Goal: Use online tool/utility: Utilize a website feature to perform a specific function

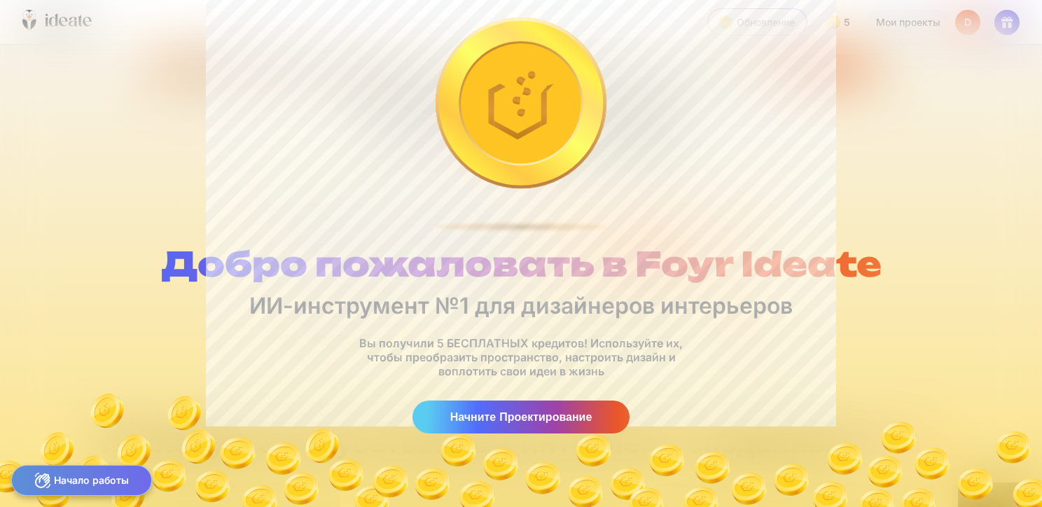
click at [493, 78] on div at bounding box center [521, 112] width 171 height 188
click at [523, 421] on div "Начните Проектирование" at bounding box center [521, 417] width 218 height 33
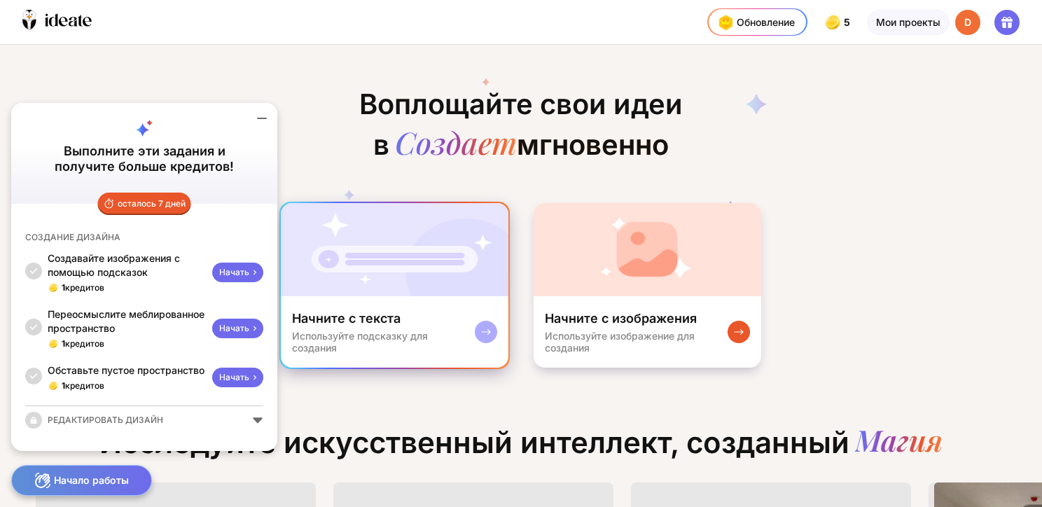
click at [450, 263] on img at bounding box center [395, 249] width 228 height 93
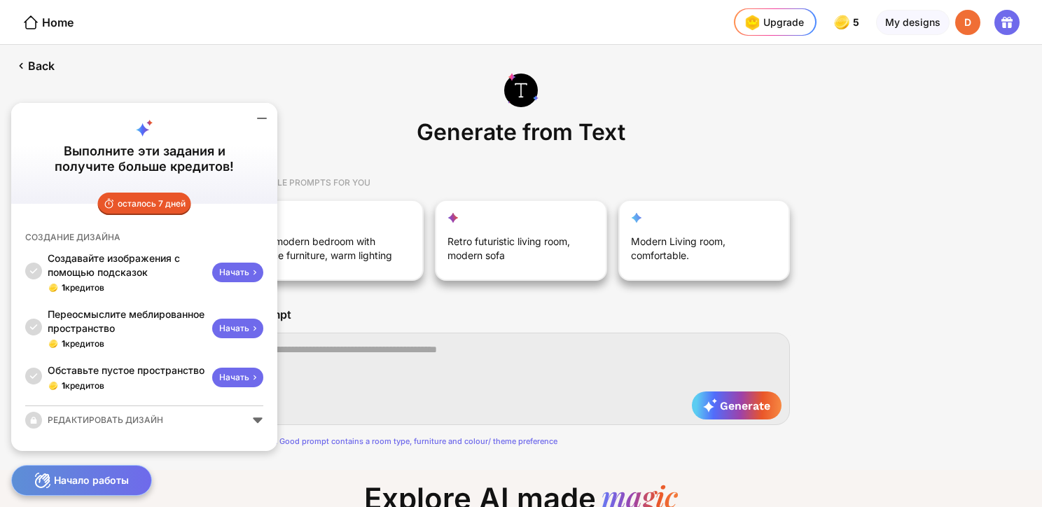
click at [266, 122] on icon at bounding box center [262, 118] width 17 height 17
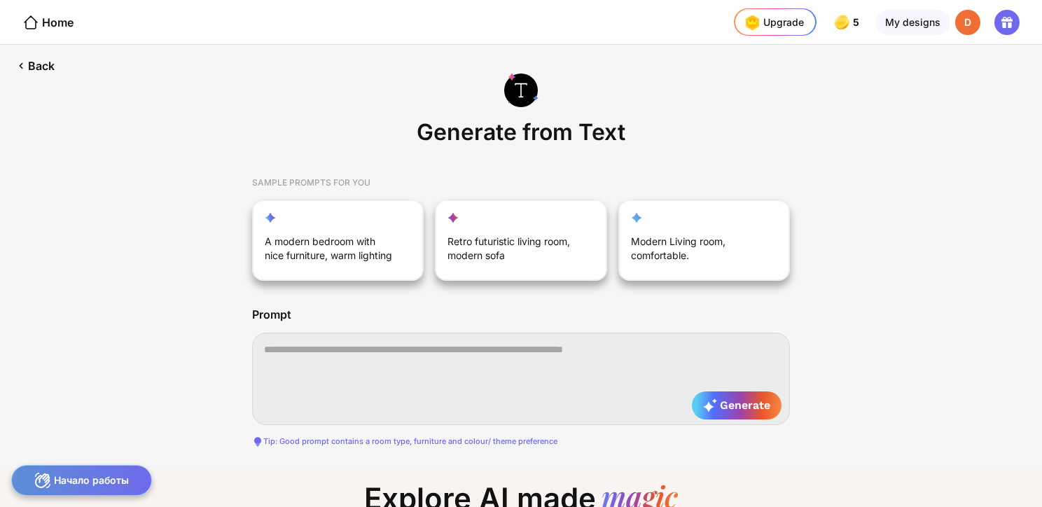
click at [433, 357] on textarea at bounding box center [521, 379] width 538 height 92
type textarea "*"
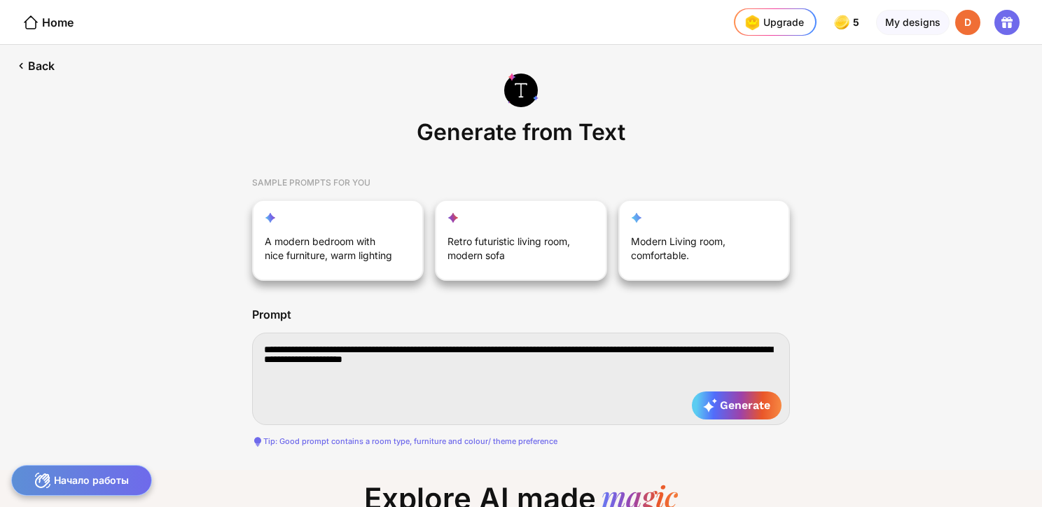
drag, startPoint x: 575, startPoint y: 358, endPoint x: 150, endPoint y: 297, distance: 429.4
click at [150, 297] on div "**********" at bounding box center [521, 257] width 1042 height 425
paste textarea "**********"
type textarea "**********"
click at [711, 410] on icon at bounding box center [710, 405] width 14 height 14
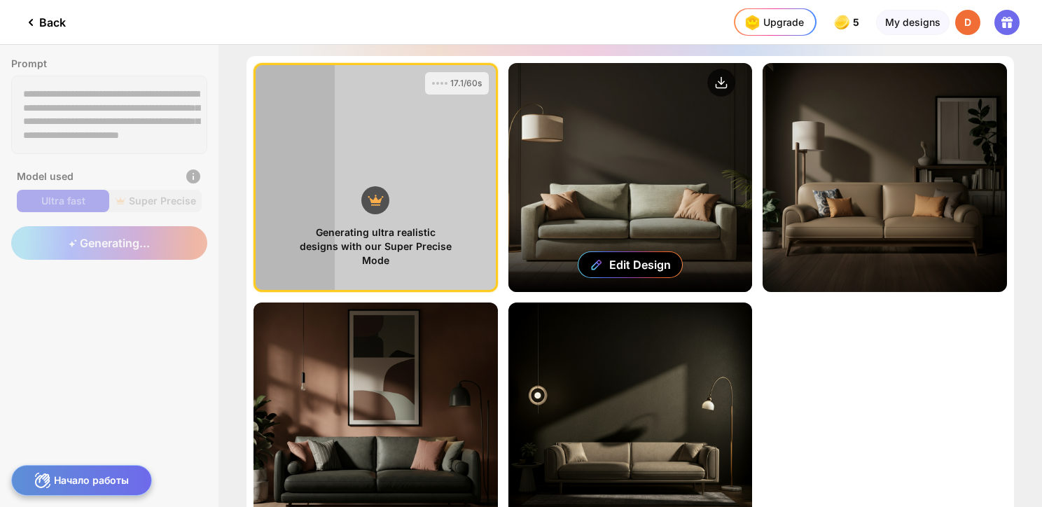
click at [633, 129] on div "Edit Design" at bounding box center [630, 177] width 244 height 229
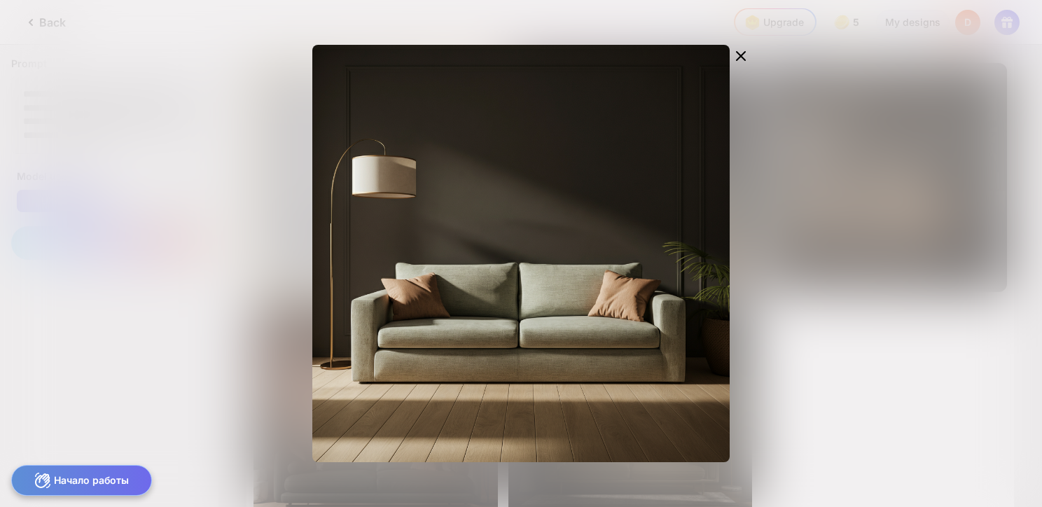
click at [835, 134] on div "Edit Design" at bounding box center [521, 253] width 1042 height 507
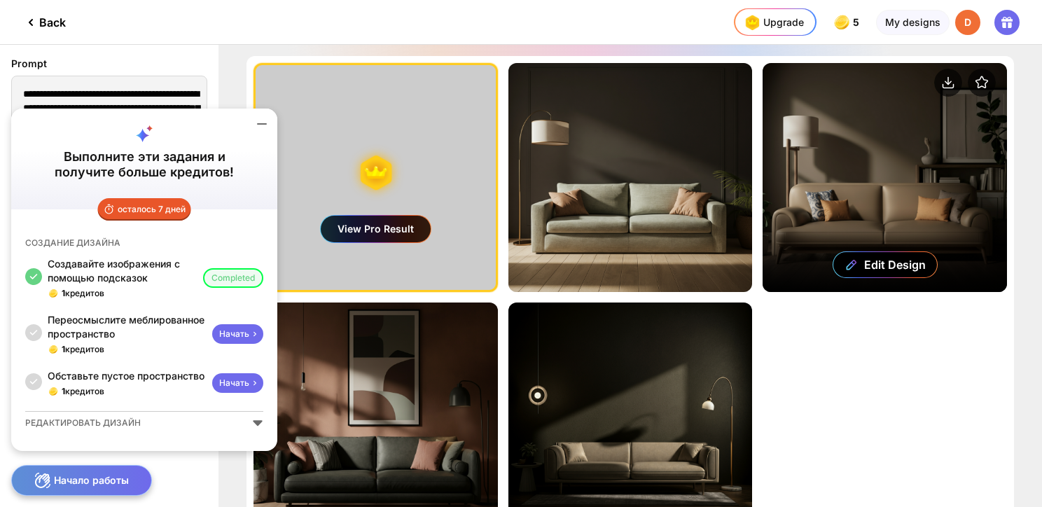
click at [838, 137] on div "Edit Design" at bounding box center [885, 177] width 244 height 229
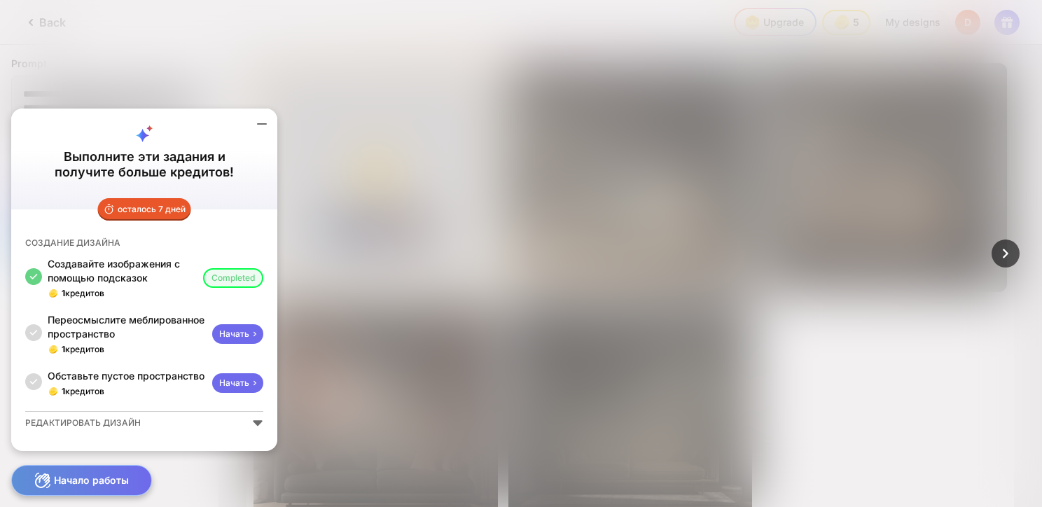
click at [256, 127] on icon at bounding box center [262, 124] width 17 height 17
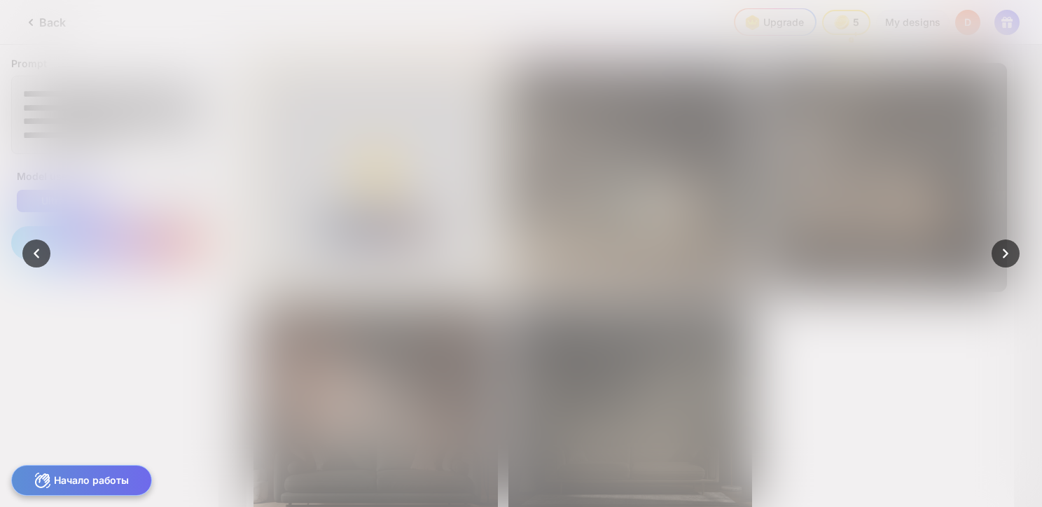
click at [895, 123] on div at bounding box center [521, 253] width 1042 height 507
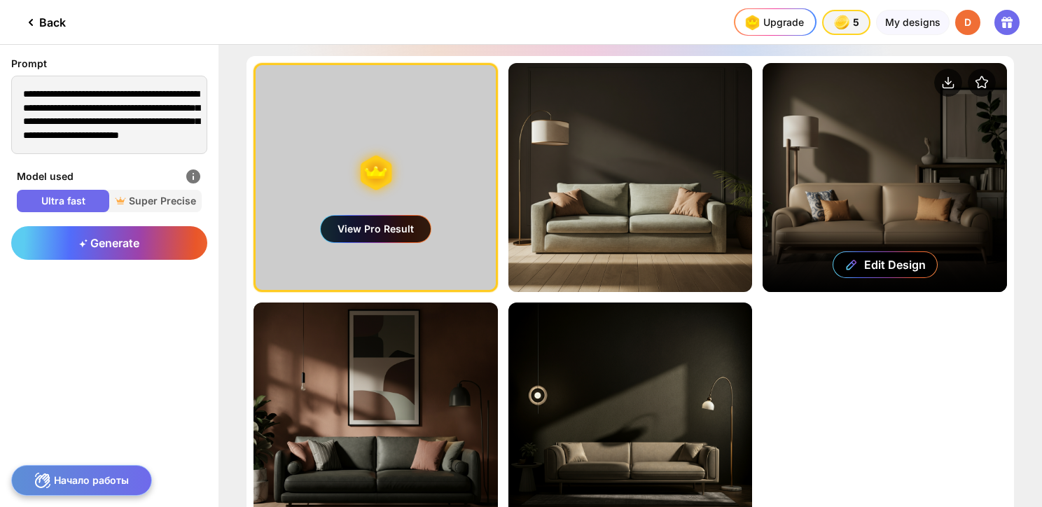
click at [882, 157] on div "Edit Design" at bounding box center [885, 177] width 244 height 229
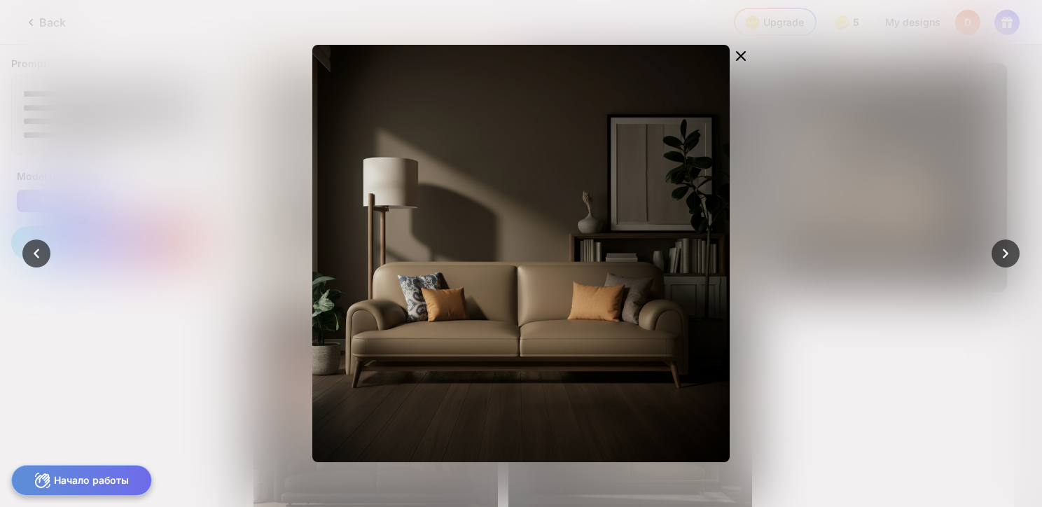
click at [812, 140] on div "Edit Design" at bounding box center [521, 253] width 594 height 417
click at [741, 59] on icon at bounding box center [741, 56] width 17 height 17
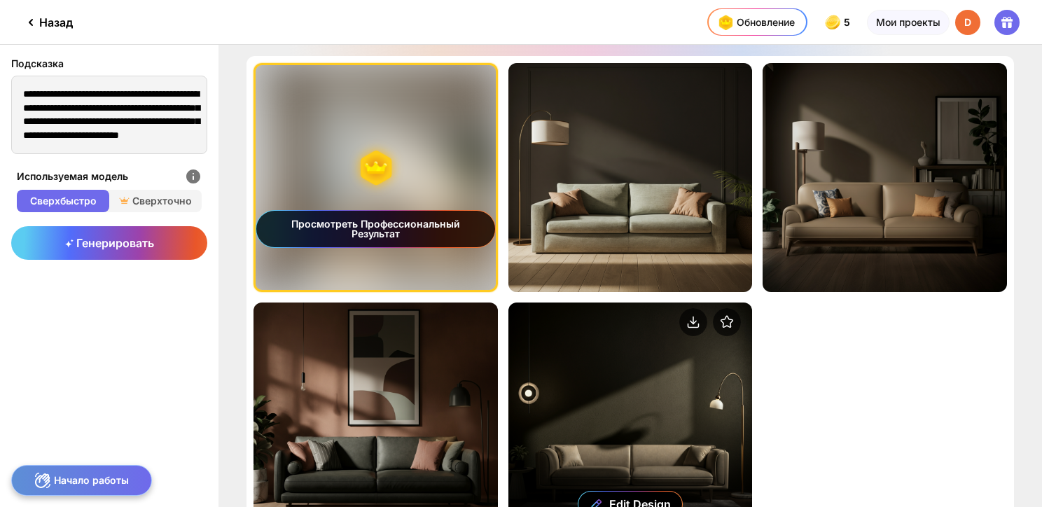
click at [638, 429] on div "Edit Design" at bounding box center [630, 417] width 244 height 229
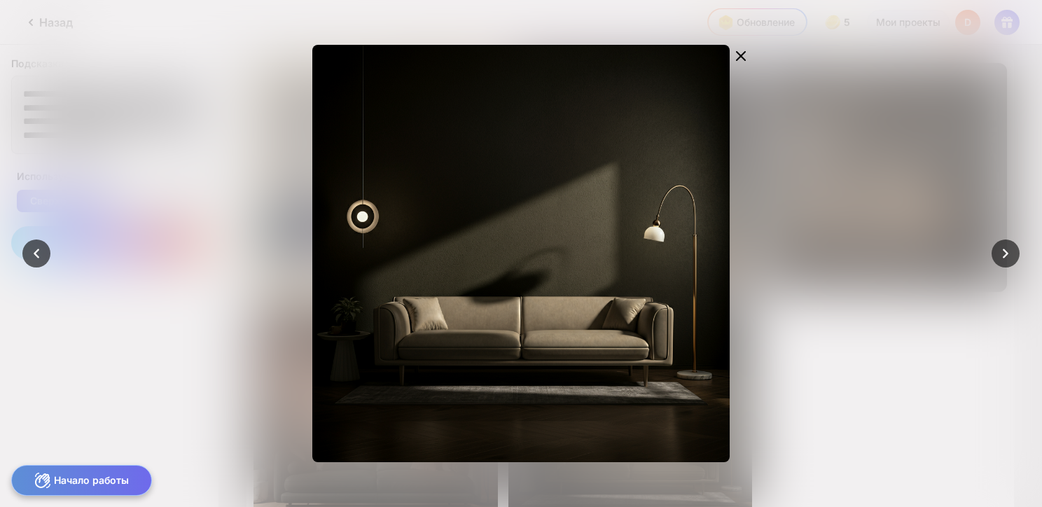
click at [871, 188] on div at bounding box center [521, 253] width 1042 height 507
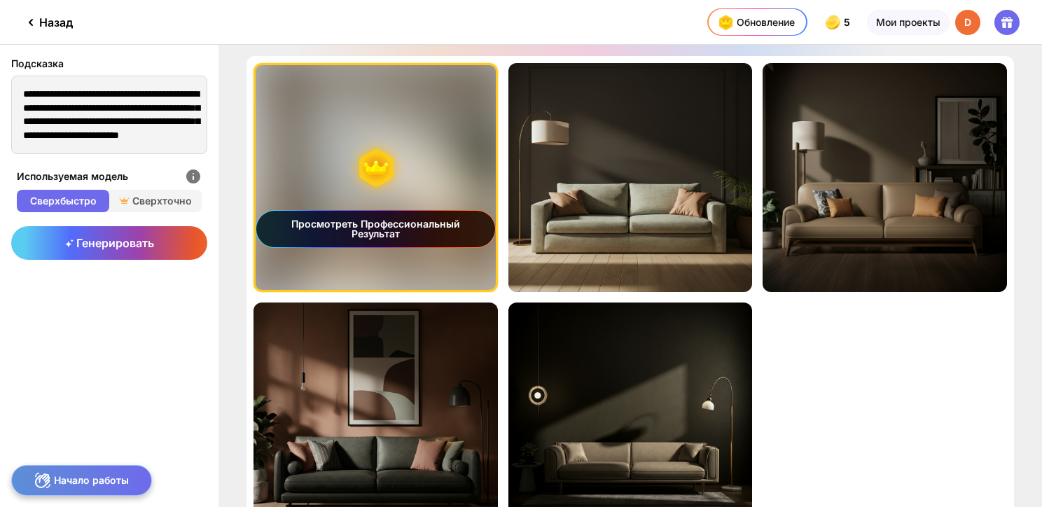
click at [365, 152] on div "Просмотреть Профессиональный Результат" at bounding box center [376, 177] width 240 height 225
drag, startPoint x: 356, startPoint y: 158, endPoint x: 477, endPoint y: 158, distance: 121.2
click at [477, 158] on div "Просмотреть Профессиональный Результат" at bounding box center [376, 177] width 240 height 225
click at [423, 216] on div "Просмотреть Профессиональный Результат" at bounding box center [375, 229] width 239 height 36
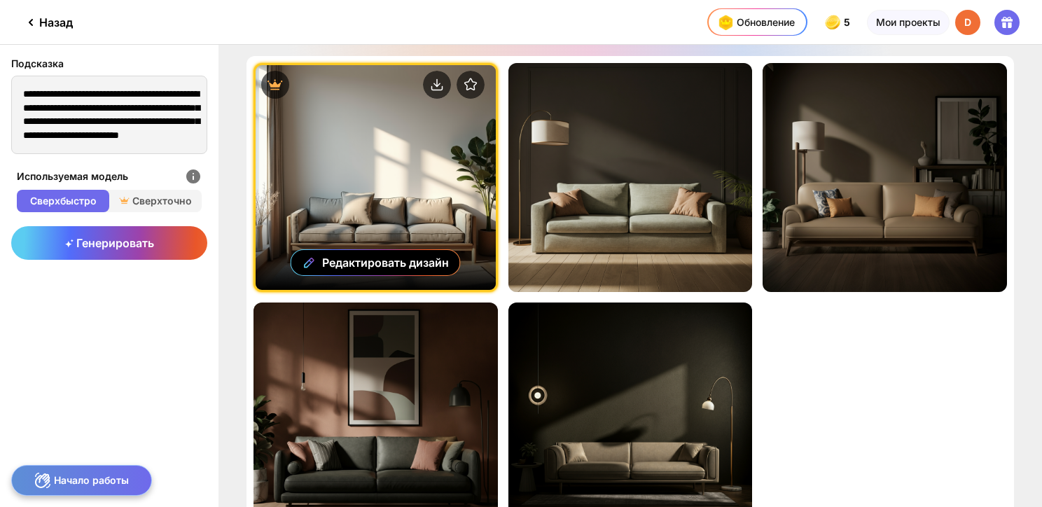
click at [387, 183] on div "Редактировать дизайн" at bounding box center [376, 177] width 240 height 225
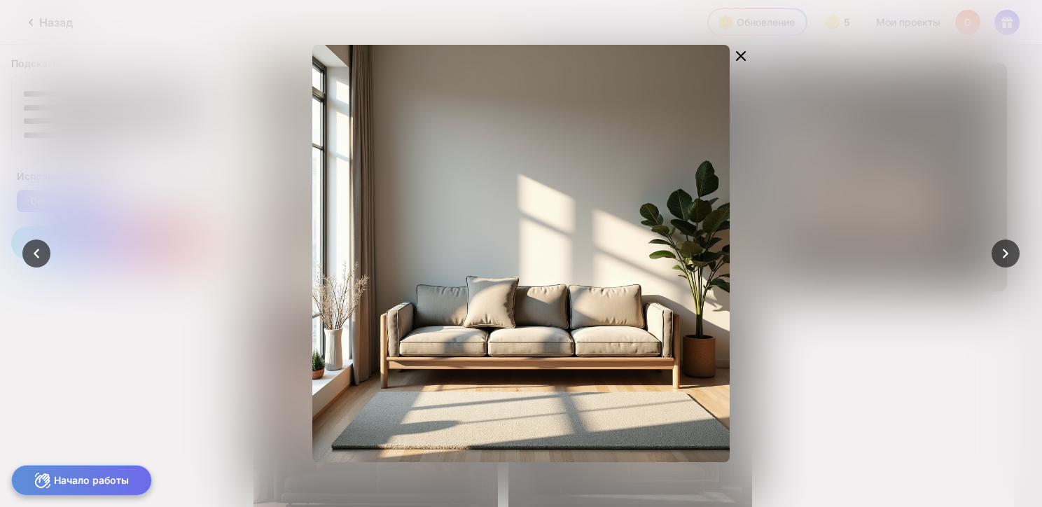
click at [849, 167] on div at bounding box center [521, 253] width 1042 height 507
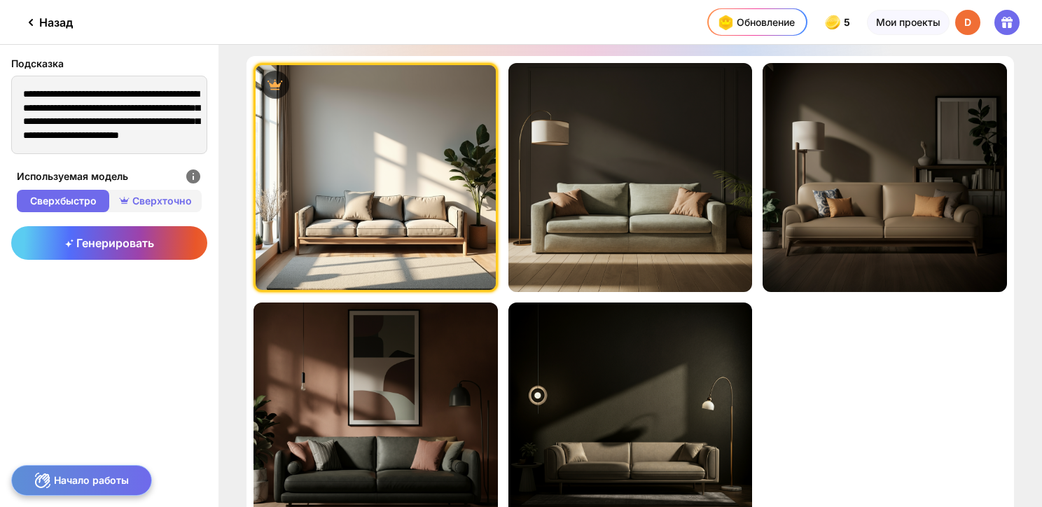
click at [148, 204] on span "Сверхточно" at bounding box center [155, 201] width 92 height 14
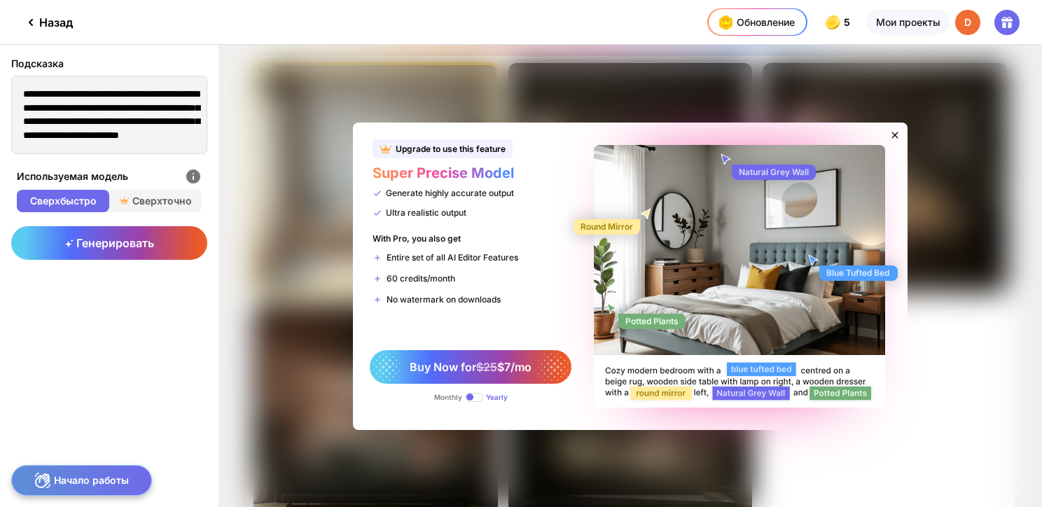
click at [921, 118] on div "Upgrade to use this feature Super Precise Model Generate highly accurate output…" at bounding box center [630, 276] width 824 height 462
click at [894, 134] on icon at bounding box center [895, 135] width 6 height 6
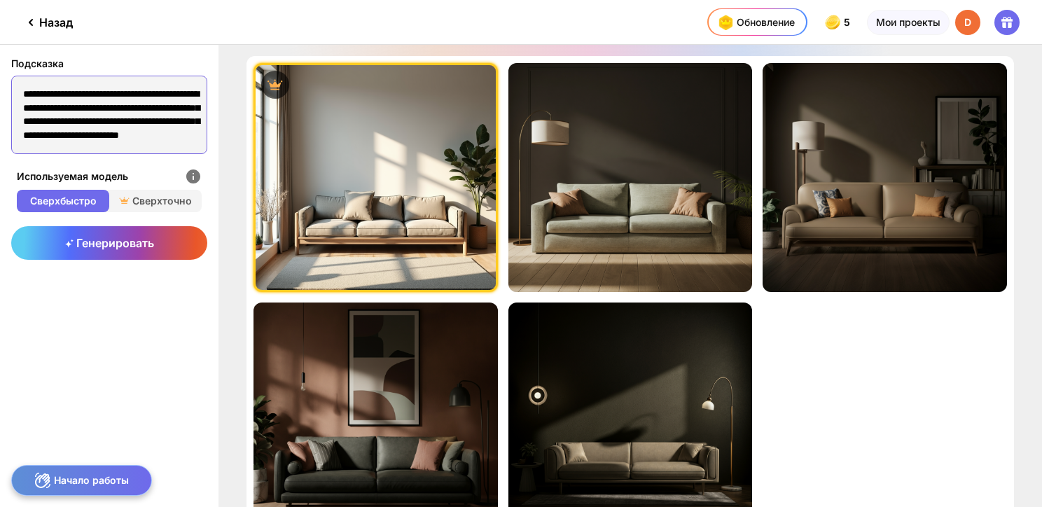
drag, startPoint x: 107, startPoint y: 140, endPoint x: -34, endPoint y: 41, distance: 171.9
click at [0, 41] on html "**********" at bounding box center [521, 253] width 1042 height 507
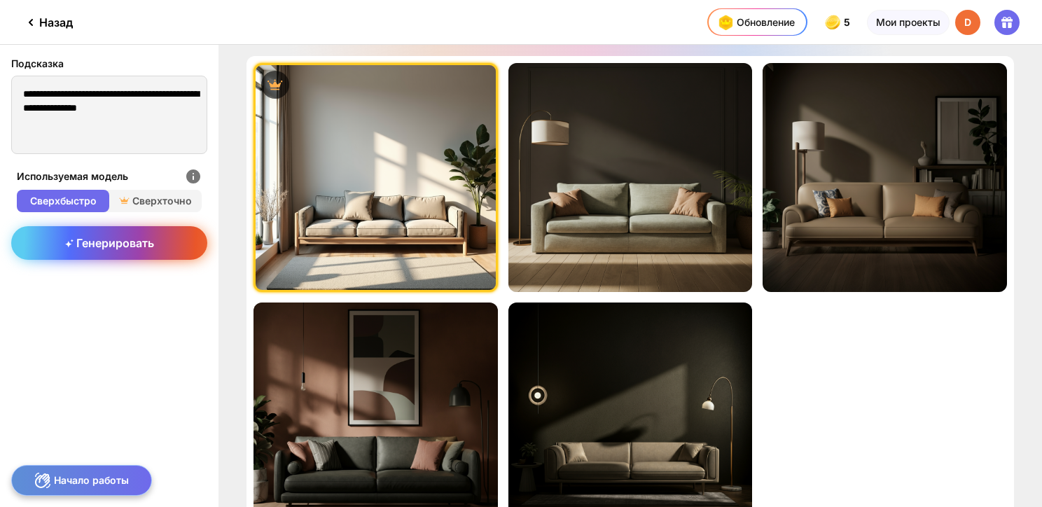
click at [62, 254] on div "Генерировать" at bounding box center [109, 243] width 196 height 34
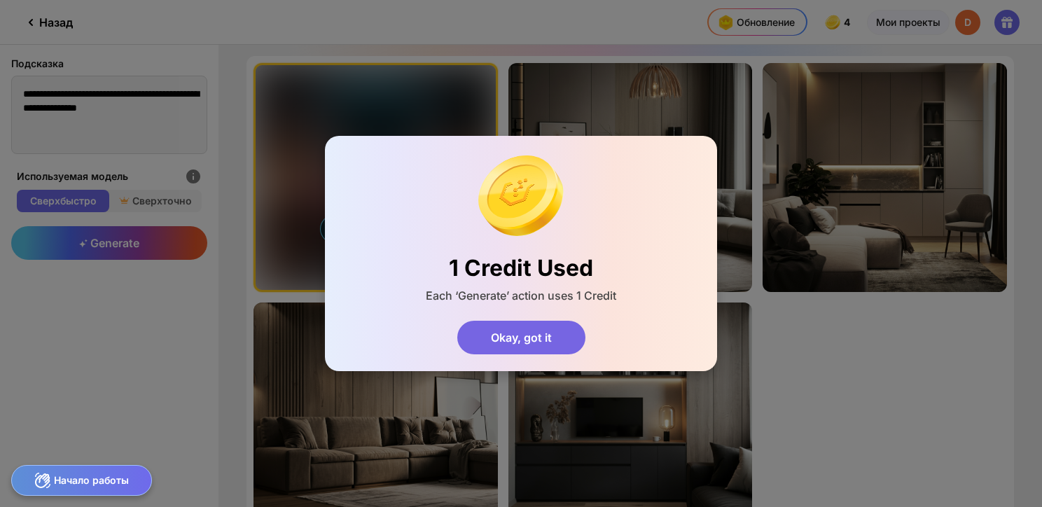
click at [522, 333] on div "Okay, got it" at bounding box center [521, 338] width 128 height 34
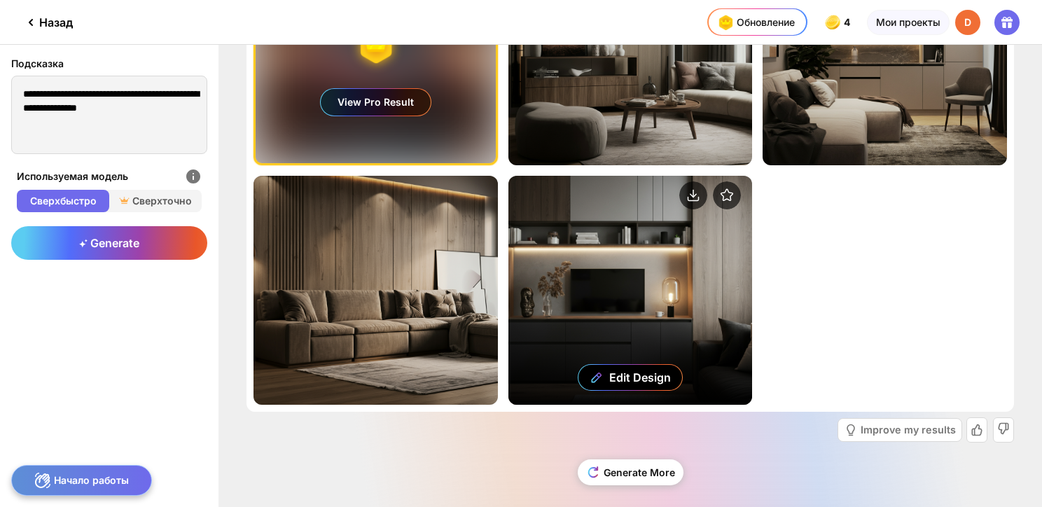
scroll to position [137, 0]
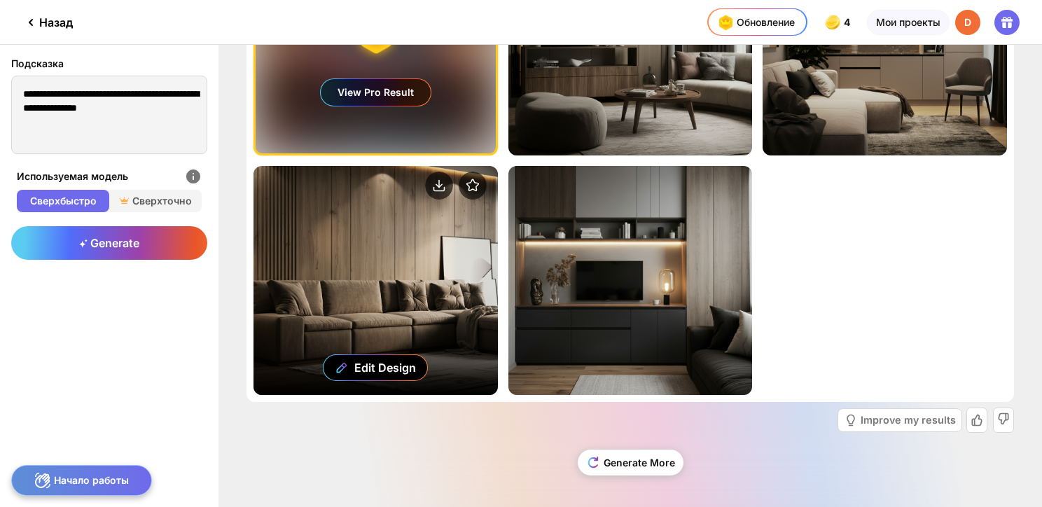
click at [400, 254] on div "Edit Design" at bounding box center [376, 280] width 244 height 229
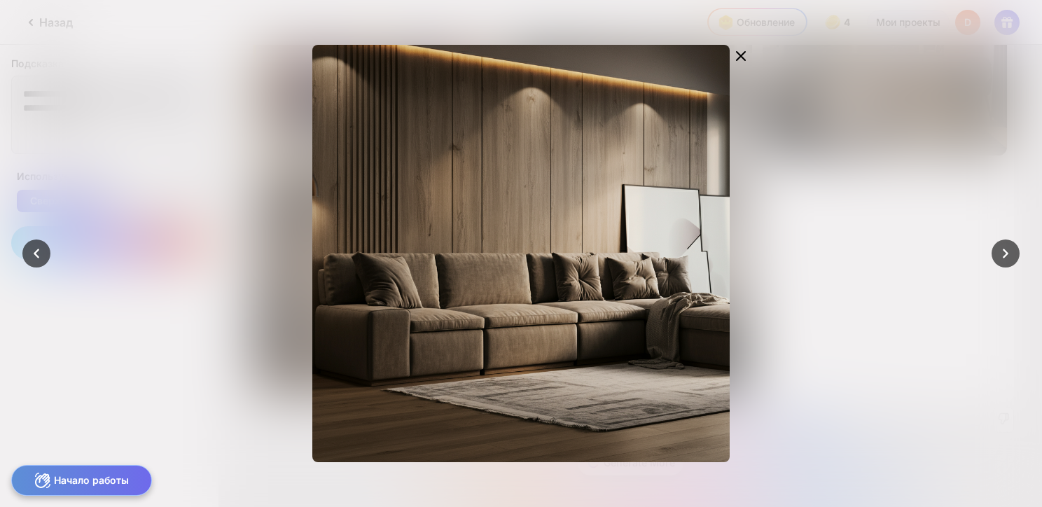
click at [859, 197] on div at bounding box center [521, 253] width 1042 height 507
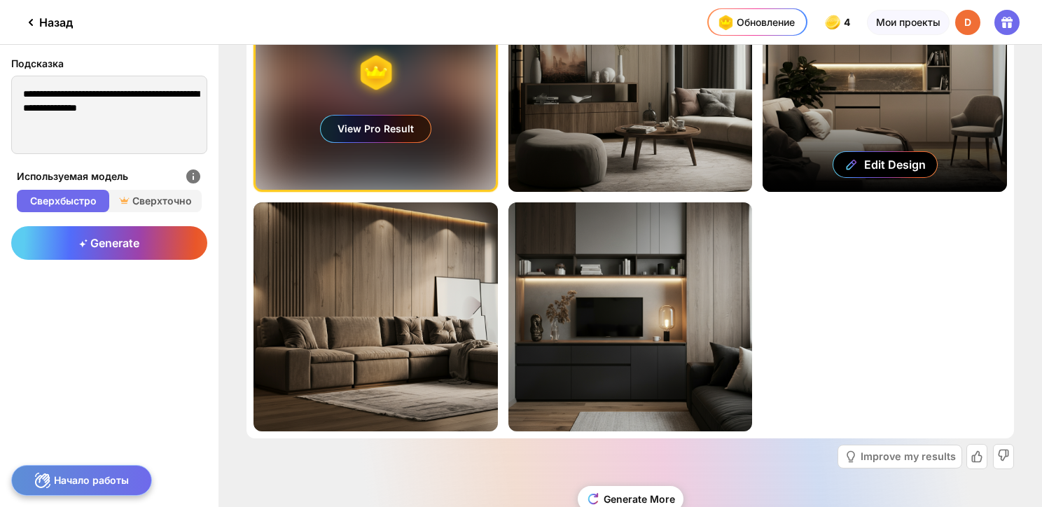
scroll to position [67, 0]
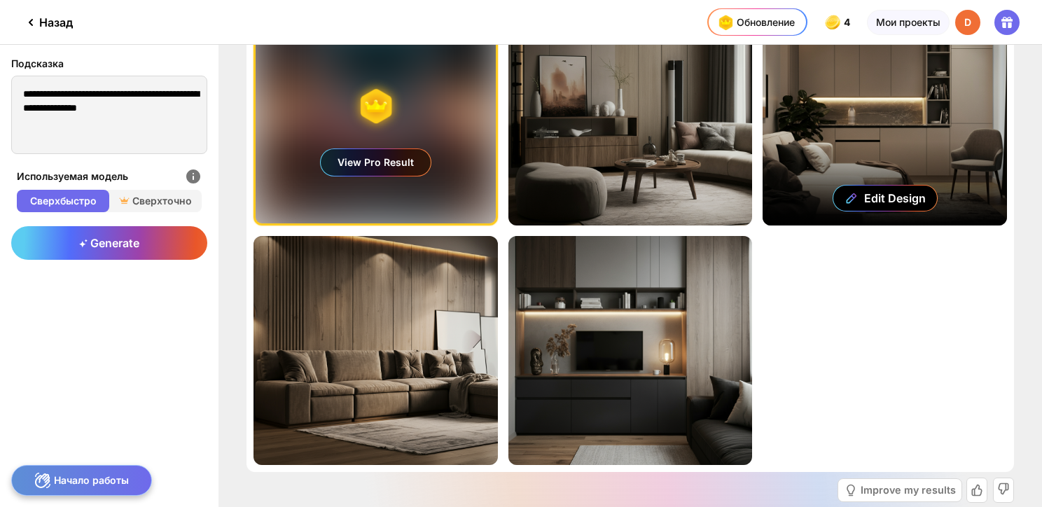
click at [808, 168] on div "Edit Design" at bounding box center [885, 110] width 244 height 229
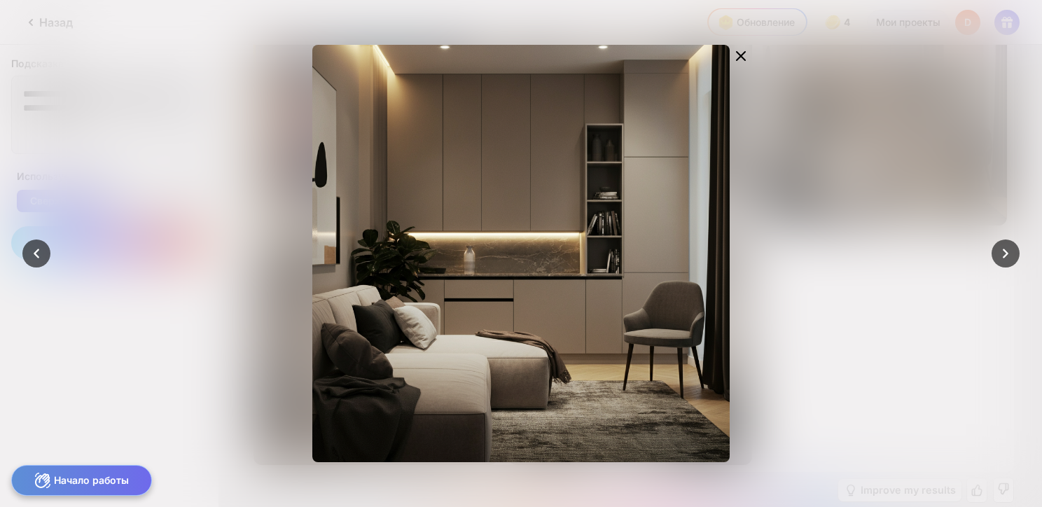
click at [863, 146] on div at bounding box center [521, 253] width 1042 height 507
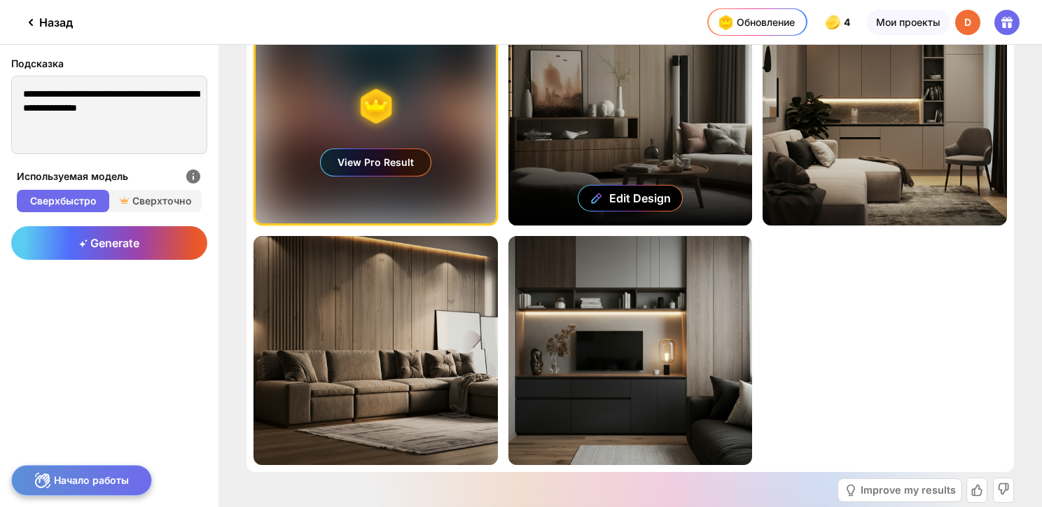
click at [668, 101] on div "Edit Design" at bounding box center [630, 110] width 244 height 229
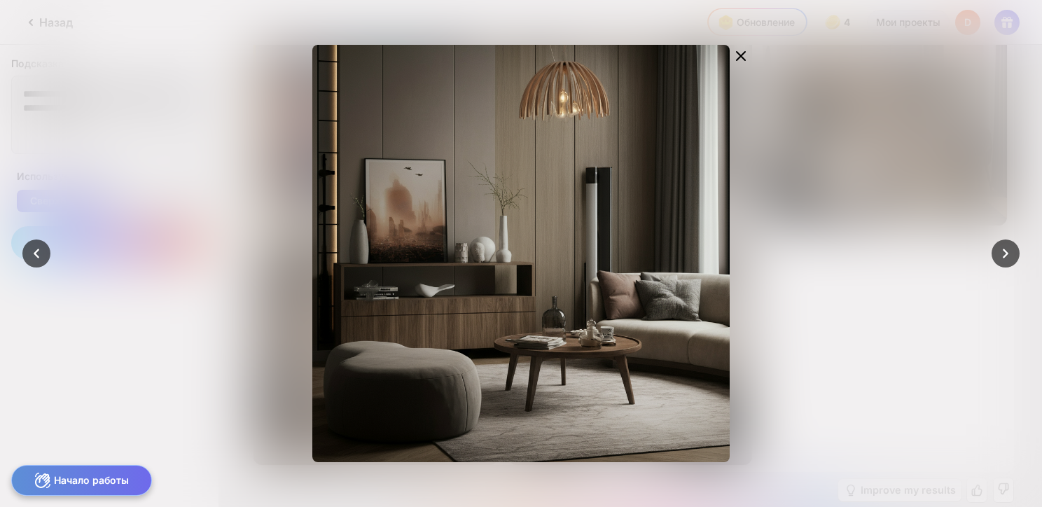
click at [847, 148] on div at bounding box center [521, 253] width 1042 height 507
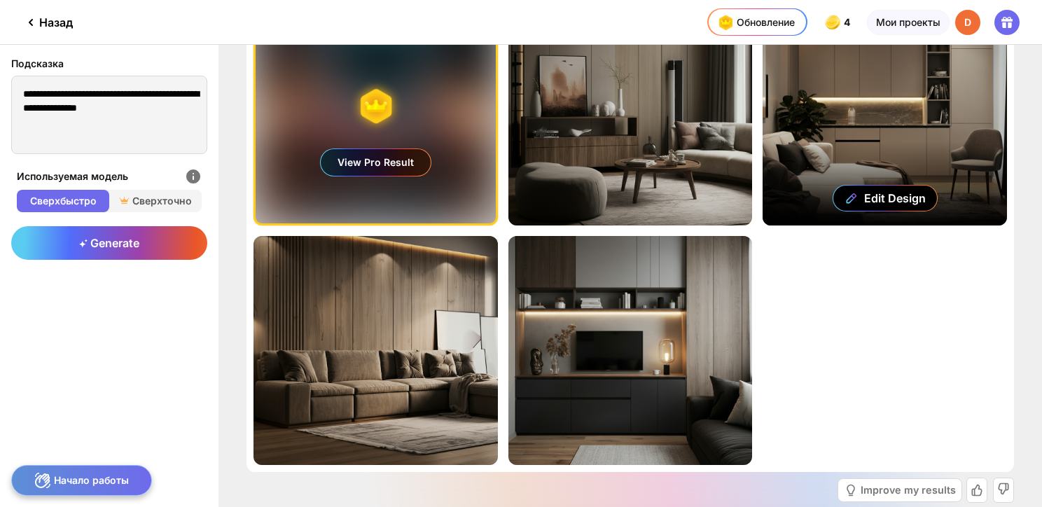
scroll to position [0, 0]
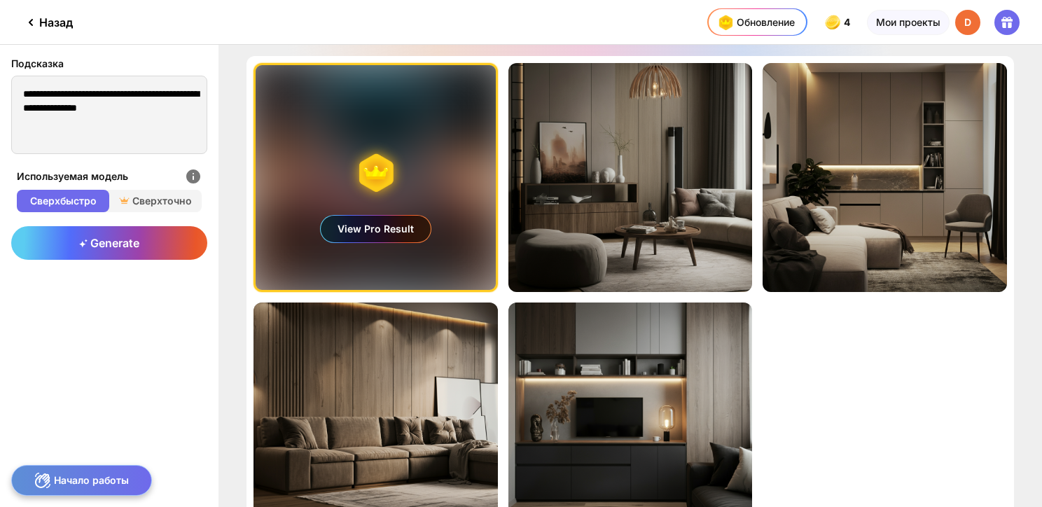
click at [468, 165] on div "View Pro Result" at bounding box center [376, 177] width 240 height 225
click at [448, 188] on div "View Pro Result" at bounding box center [376, 177] width 240 height 225
click at [387, 232] on div "View Pro Result" at bounding box center [376, 229] width 110 height 27
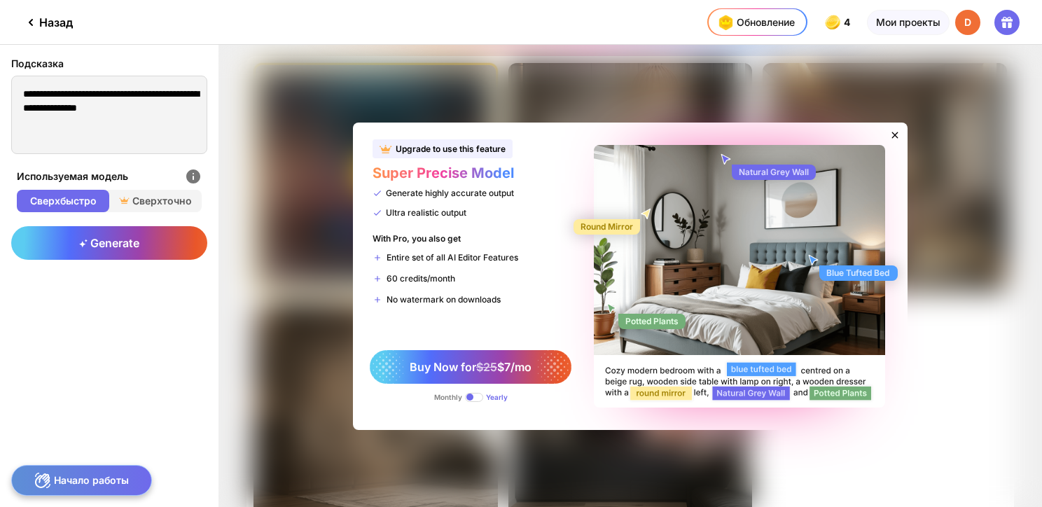
click at [892, 132] on icon at bounding box center [895, 135] width 6 height 6
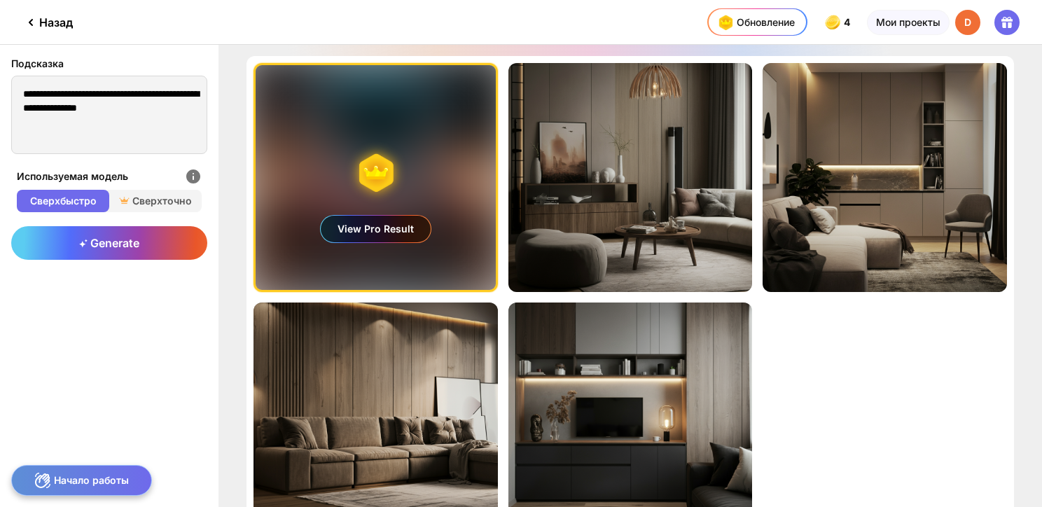
click at [396, 232] on div "View Pro Result" at bounding box center [376, 229] width 110 height 27
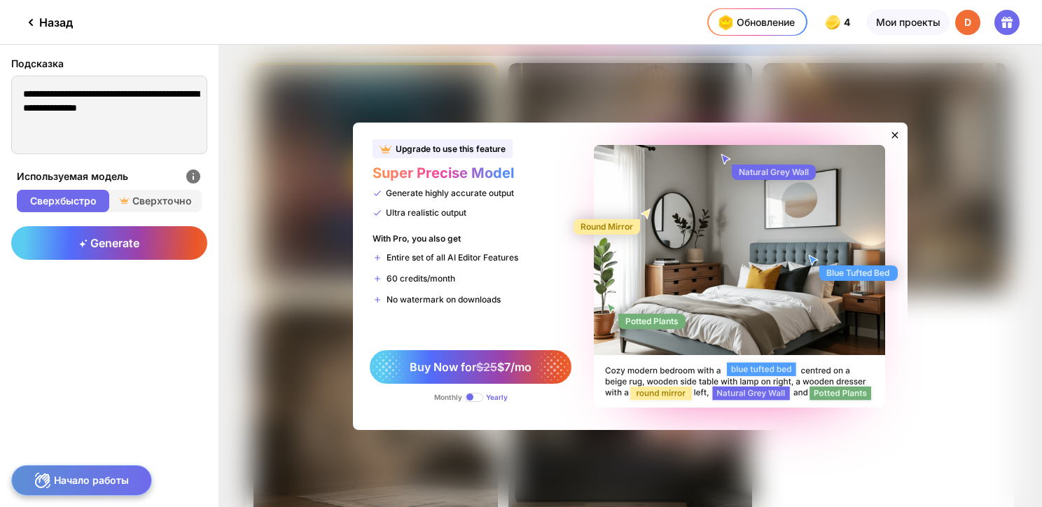
drag, startPoint x: 813, startPoint y: 268, endPoint x: 835, endPoint y: 265, distance: 21.8
click at [835, 265] on div "Blue Tufted Bed" at bounding box center [851, 273] width 95 height 38
click at [896, 132] on icon at bounding box center [894, 135] width 11 height 11
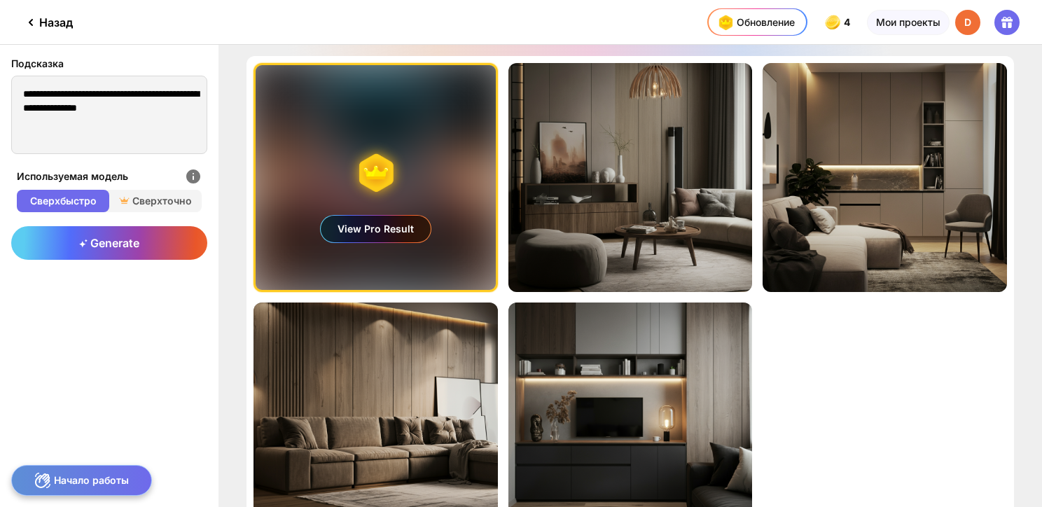
click at [438, 115] on div "View Pro Result" at bounding box center [376, 177] width 240 height 225
click at [403, 209] on div "View Pro Result" at bounding box center [376, 177] width 240 height 225
click at [403, 220] on div "View Pro Result" at bounding box center [376, 229] width 110 height 27
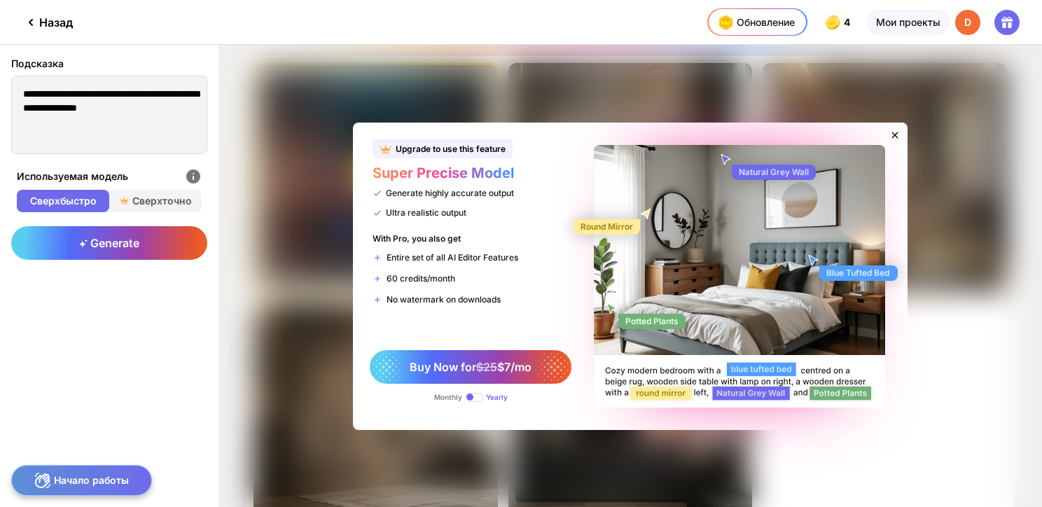
click at [431, 394] on div "Monthly Yearly" at bounding box center [471, 393] width 92 height 18
click at [429, 396] on div "Monthly Yearly" at bounding box center [471, 393] width 92 height 18
click at [466, 396] on span at bounding box center [474, 397] width 18 height 9
click at [473, 395] on span at bounding box center [474, 397] width 18 height 9
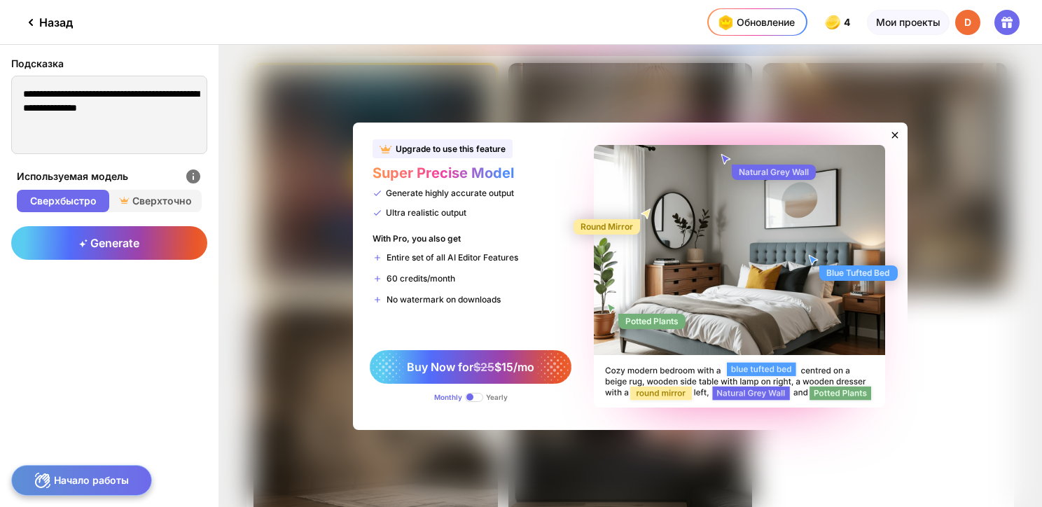
click at [461, 394] on div "Monthly Yearly" at bounding box center [471, 393] width 92 height 18
click at [470, 394] on span at bounding box center [474, 397] width 18 height 9
click at [471, 395] on span at bounding box center [474, 397] width 18 height 9
click at [473, 398] on span at bounding box center [474, 397] width 18 height 9
click at [893, 138] on icon at bounding box center [894, 135] width 11 height 11
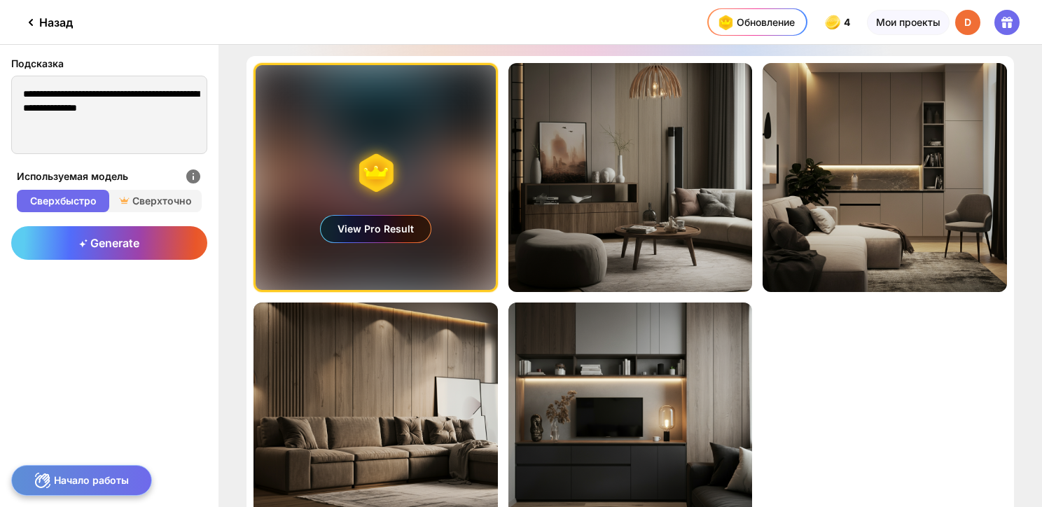
drag, startPoint x: 397, startPoint y: 147, endPoint x: 431, endPoint y: 159, distance: 36.3
click at [431, 159] on div "View Pro Result" at bounding box center [376, 177] width 240 height 225
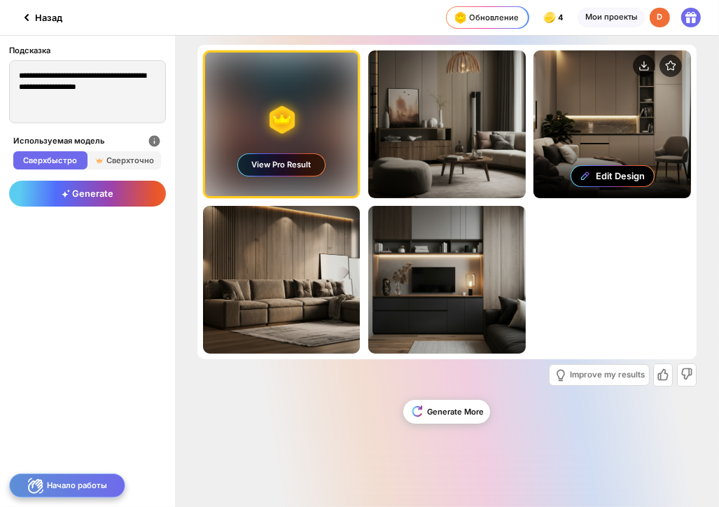
click at [609, 116] on div "Edit Design" at bounding box center [613, 124] width 158 height 148
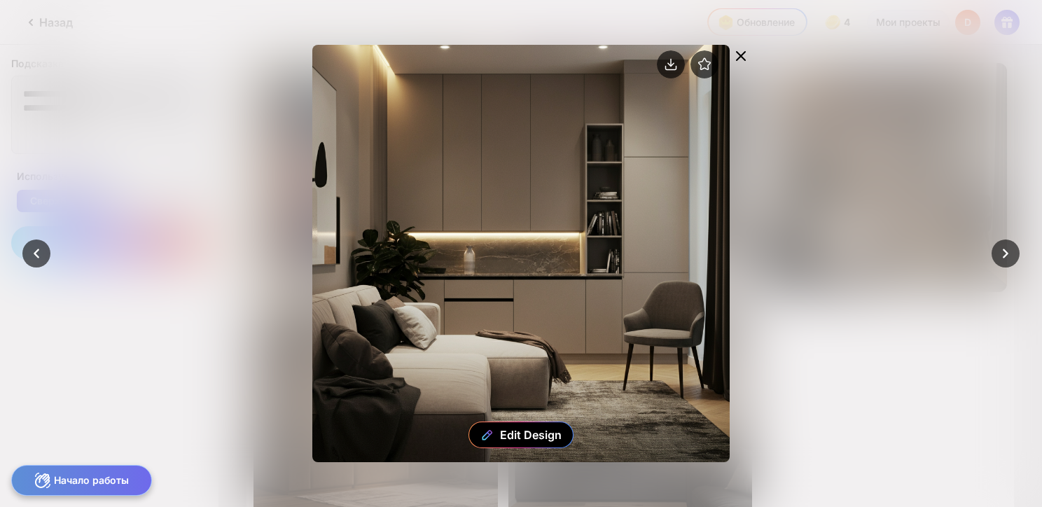
click at [745, 50] on icon at bounding box center [741, 56] width 17 height 17
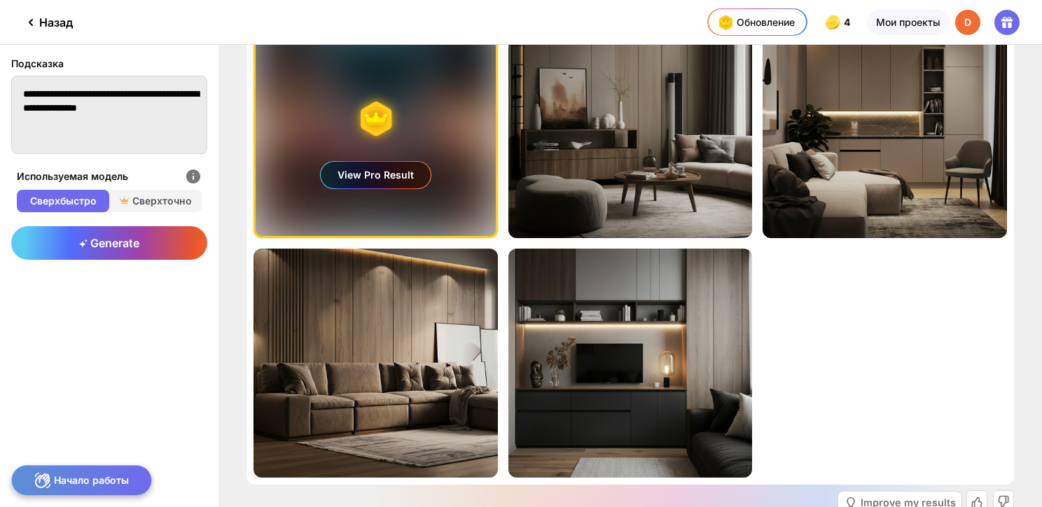
scroll to position [70, 0]
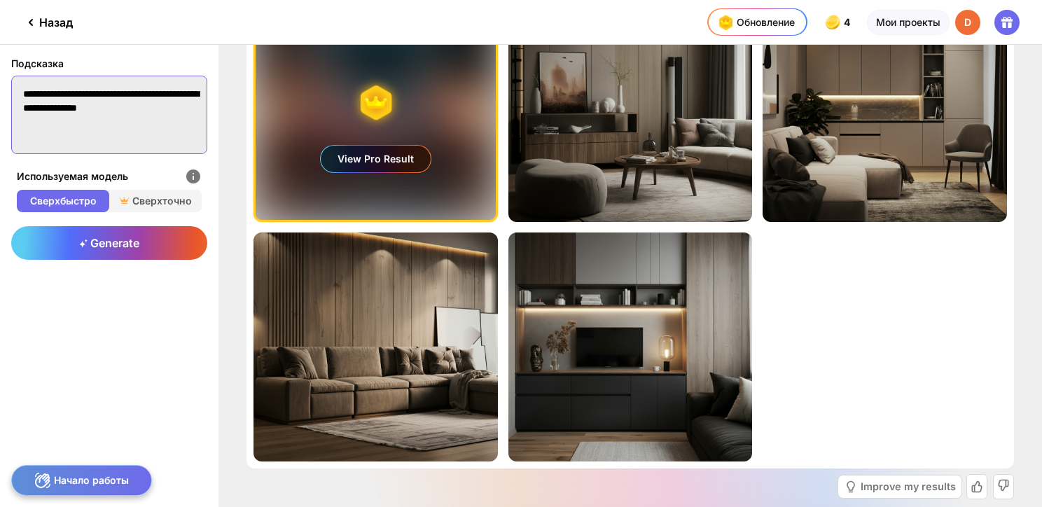
click at [168, 125] on textarea "**********" at bounding box center [109, 115] width 196 height 78
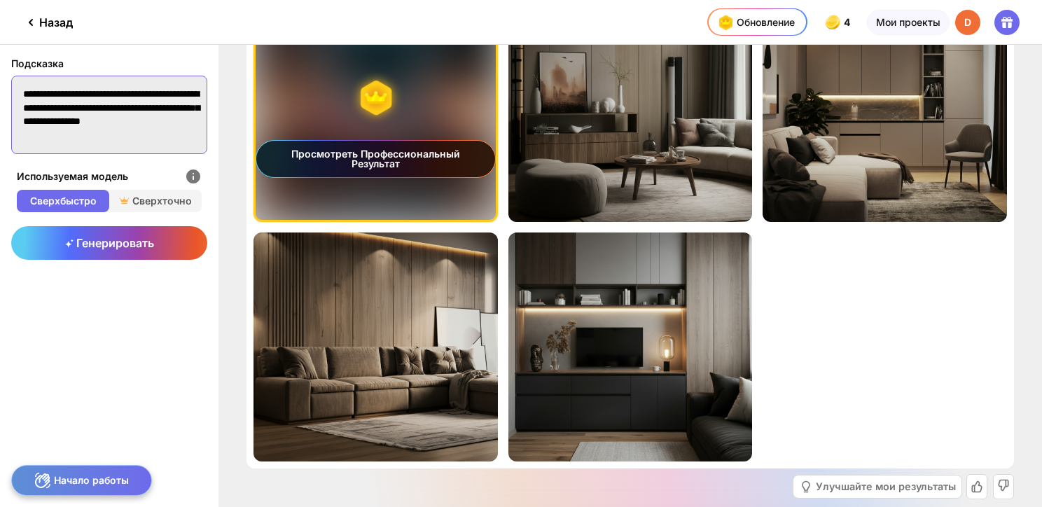
scroll to position [1, 0]
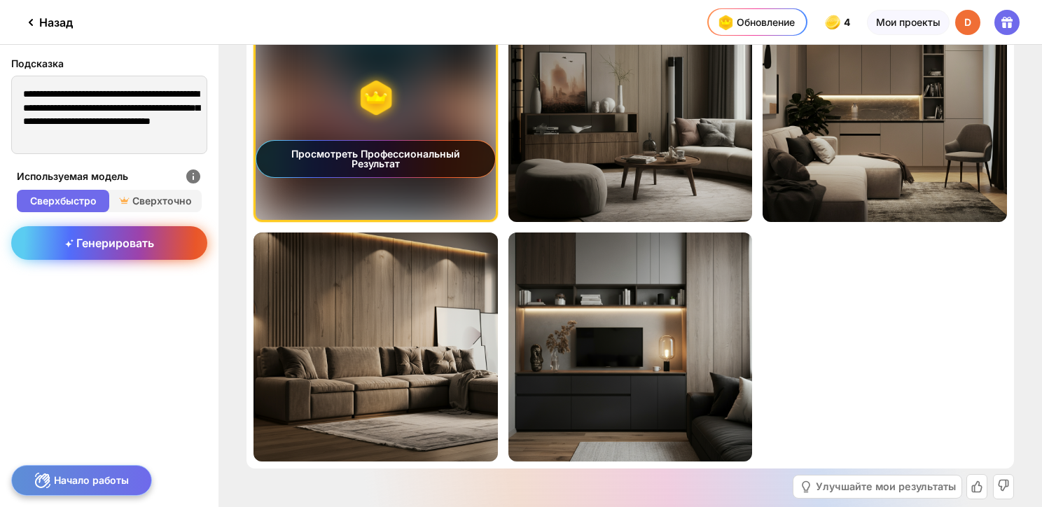
click at [115, 254] on div "Генерировать" at bounding box center [109, 243] width 196 height 34
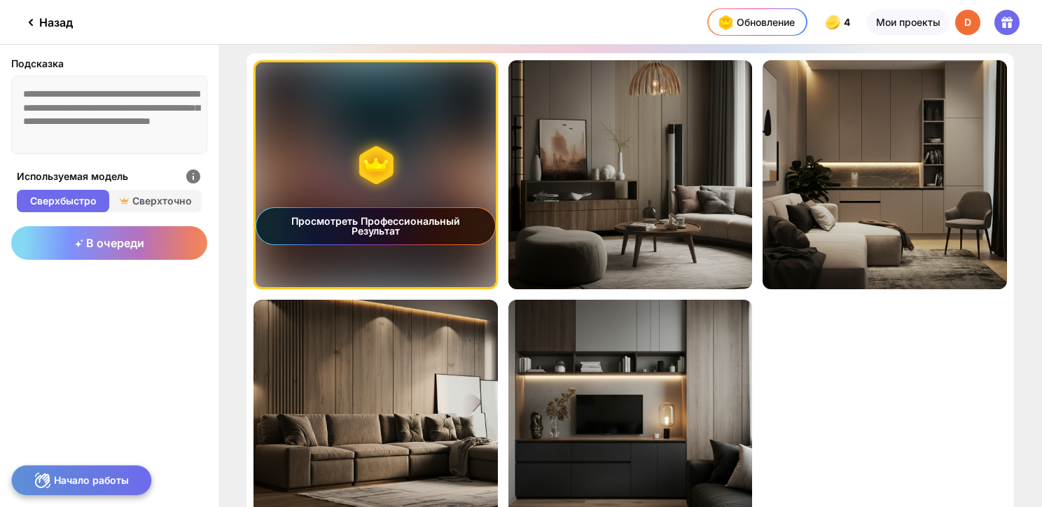
scroll to position [0, 0]
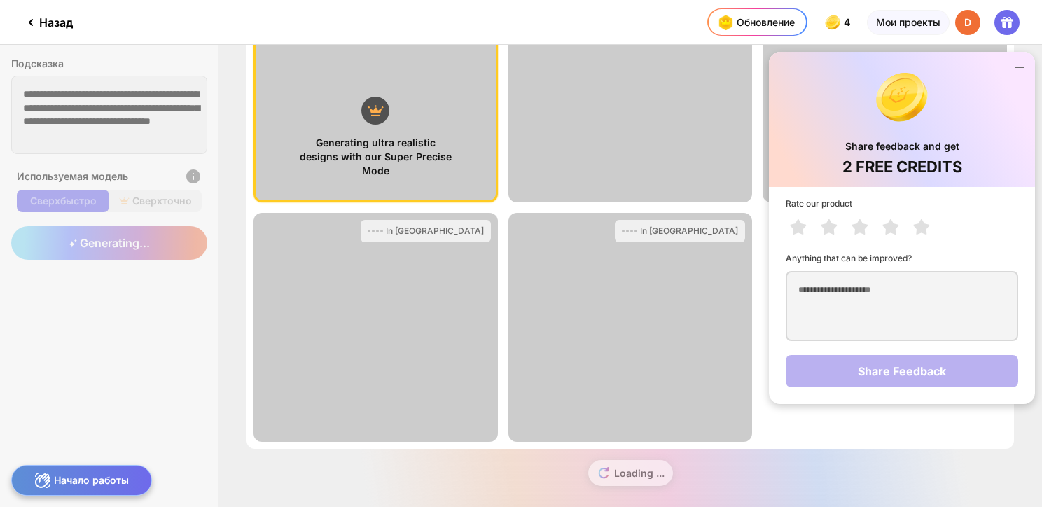
scroll to position [100, 0]
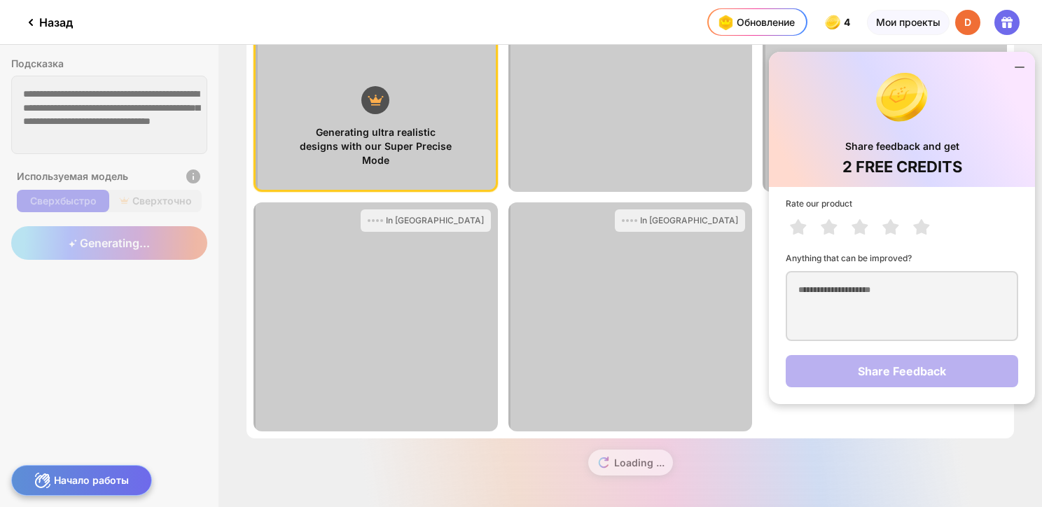
click at [1019, 67] on icon at bounding box center [1019, 67] width 8 height 0
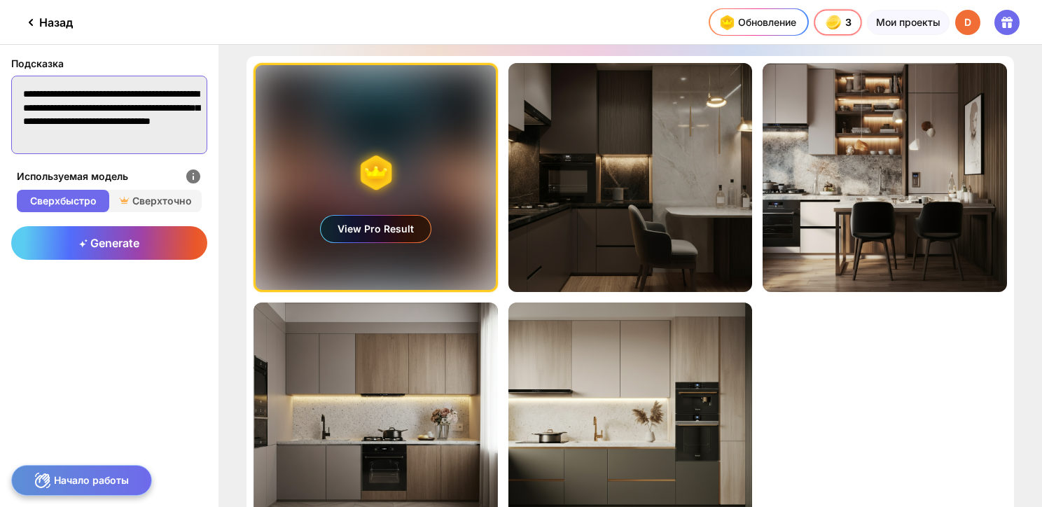
scroll to position [14, 0]
drag, startPoint x: 22, startPoint y: 92, endPoint x: 181, endPoint y: 163, distance: 173.4
click at [181, 163] on div "**********" at bounding box center [109, 106] width 218 height 123
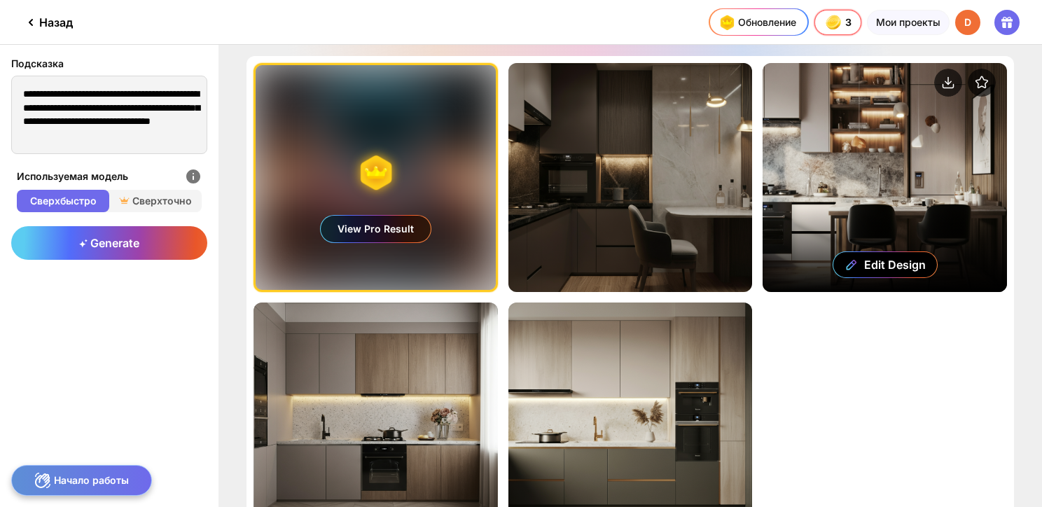
click at [807, 160] on div "Edit Design" at bounding box center [885, 177] width 244 height 229
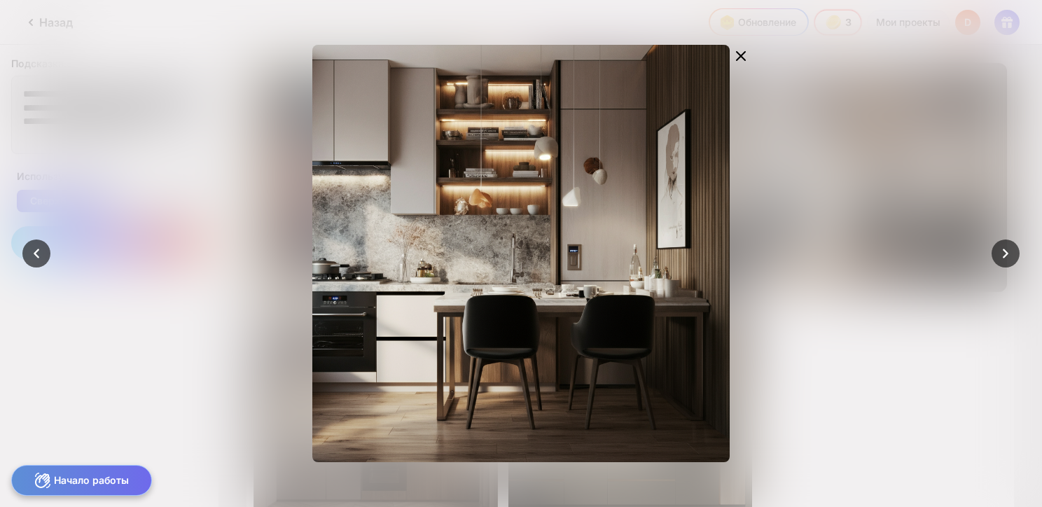
click at [926, 143] on div at bounding box center [521, 253] width 1042 height 507
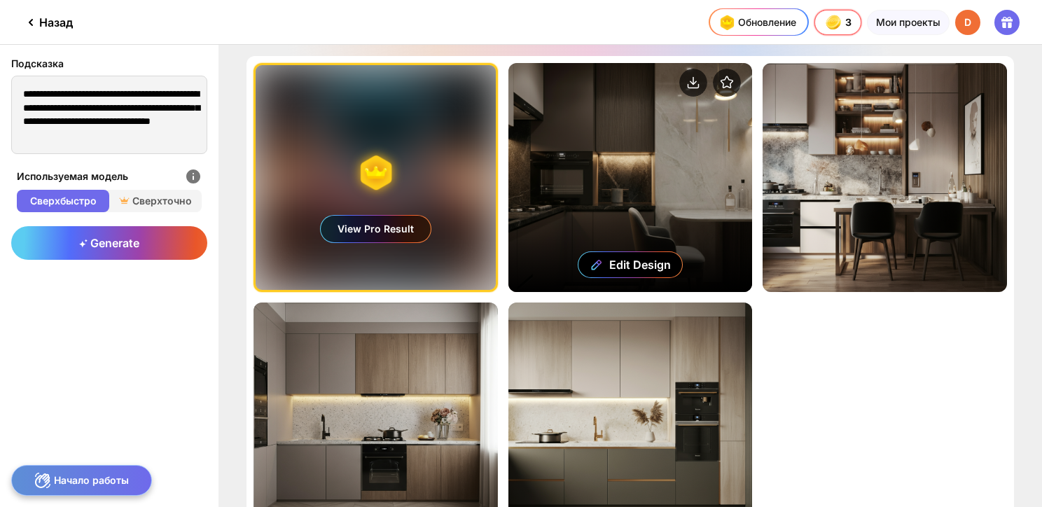
click at [690, 182] on div "Edit Design" at bounding box center [630, 177] width 244 height 229
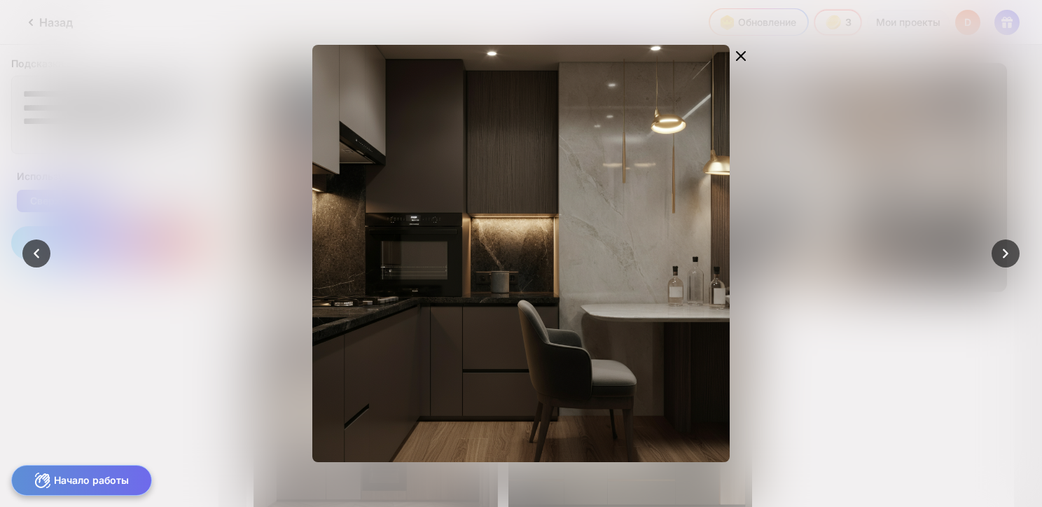
click at [952, 169] on div at bounding box center [521, 253] width 1042 height 507
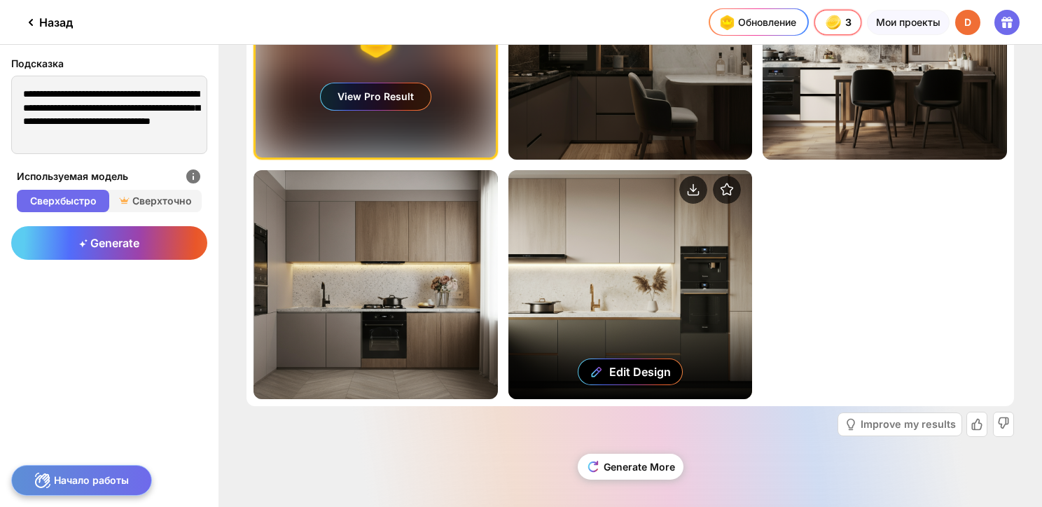
scroll to position [137, 0]
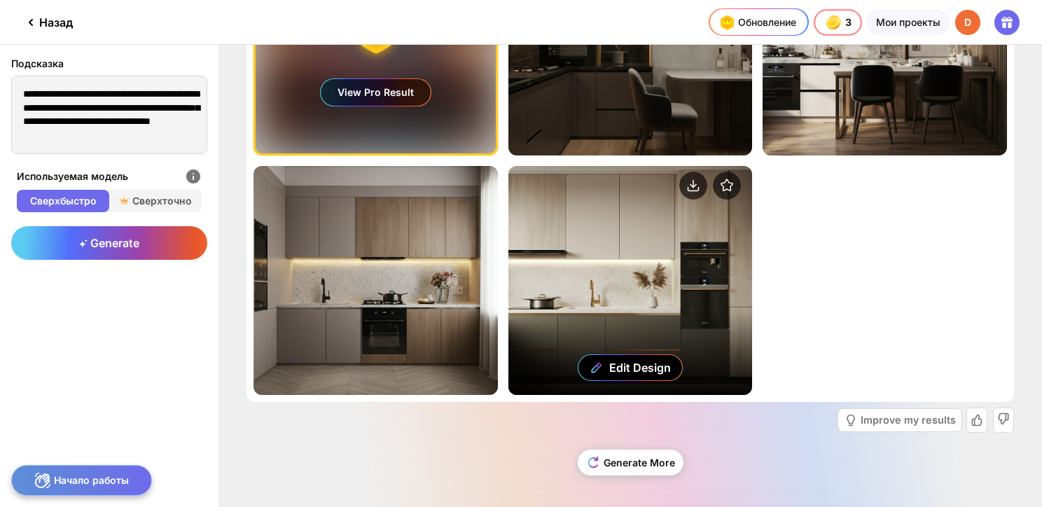
click at [616, 263] on div "Edit Design" at bounding box center [630, 280] width 244 height 229
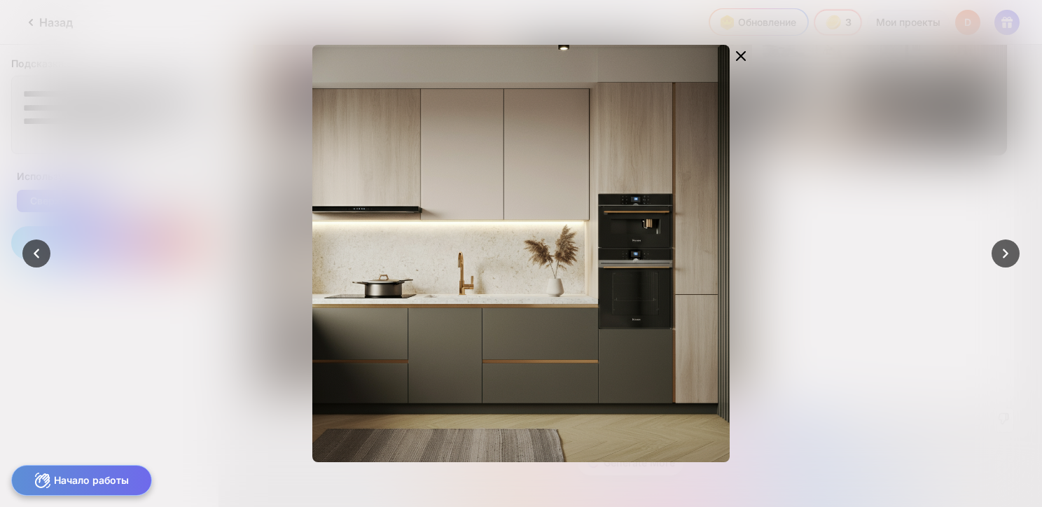
click at [835, 214] on div at bounding box center [521, 253] width 1042 height 507
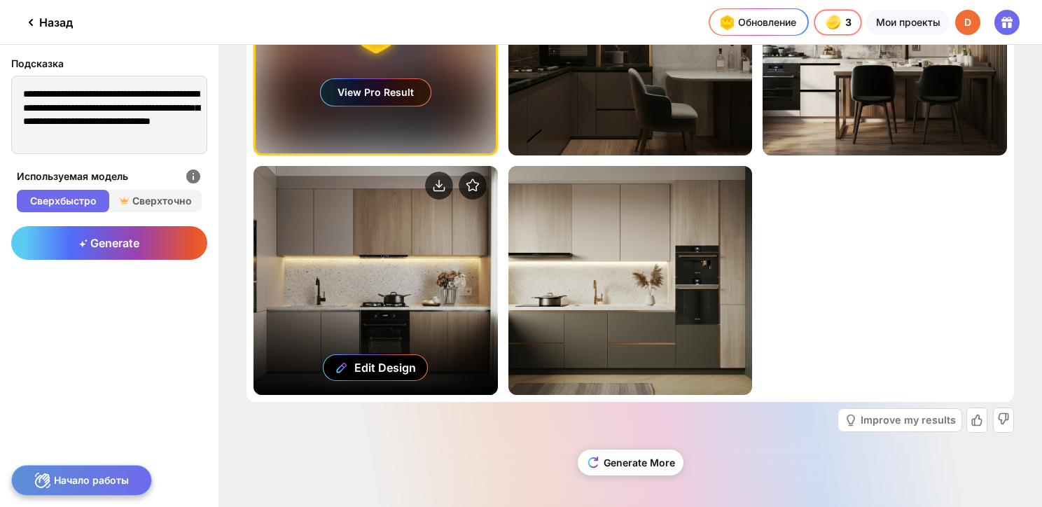
click at [369, 273] on div "Edit Design" at bounding box center [376, 280] width 244 height 229
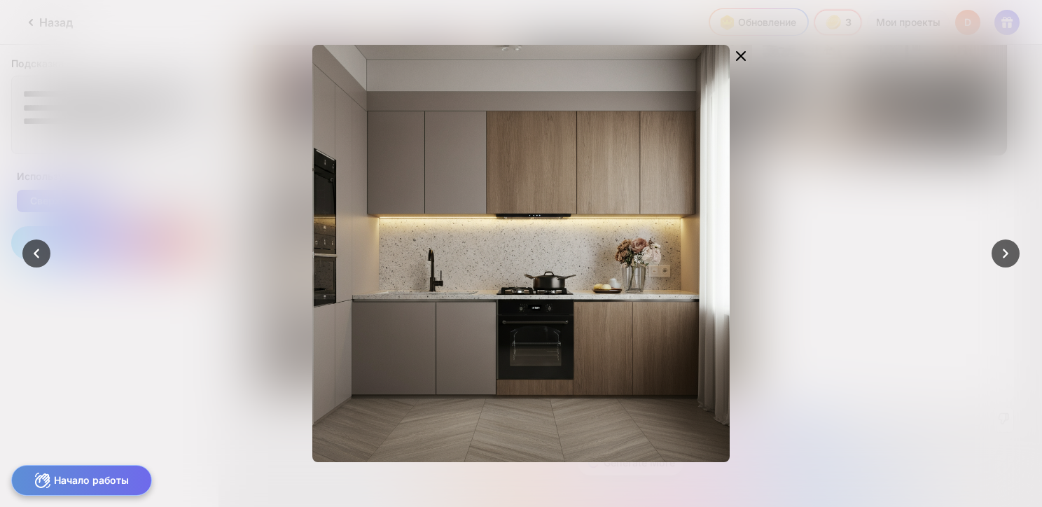
click at [807, 220] on div "Edit Design" at bounding box center [521, 253] width 594 height 417
click at [744, 50] on icon at bounding box center [741, 56] width 17 height 17
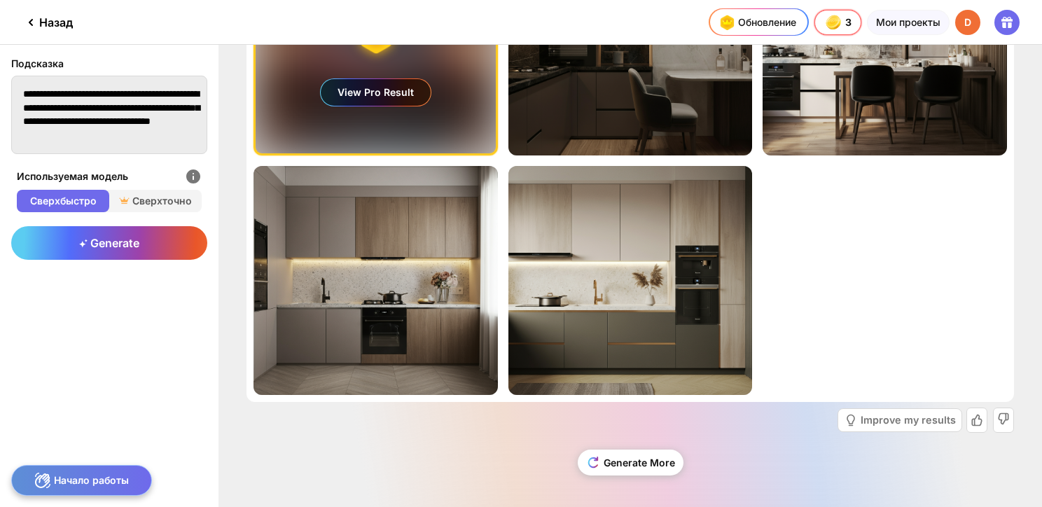
scroll to position [14, 0]
click at [130, 123] on textarea "**********" at bounding box center [109, 115] width 196 height 78
drag, startPoint x: 95, startPoint y: 120, endPoint x: 175, endPoint y: 148, distance: 84.8
click at [175, 148] on textarea "**********" at bounding box center [109, 115] width 196 height 78
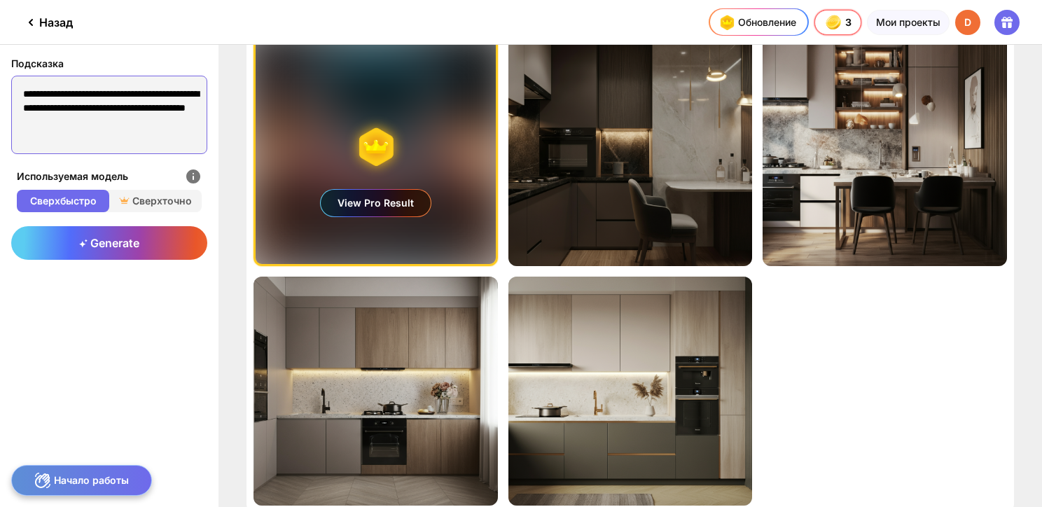
scroll to position [0, 0]
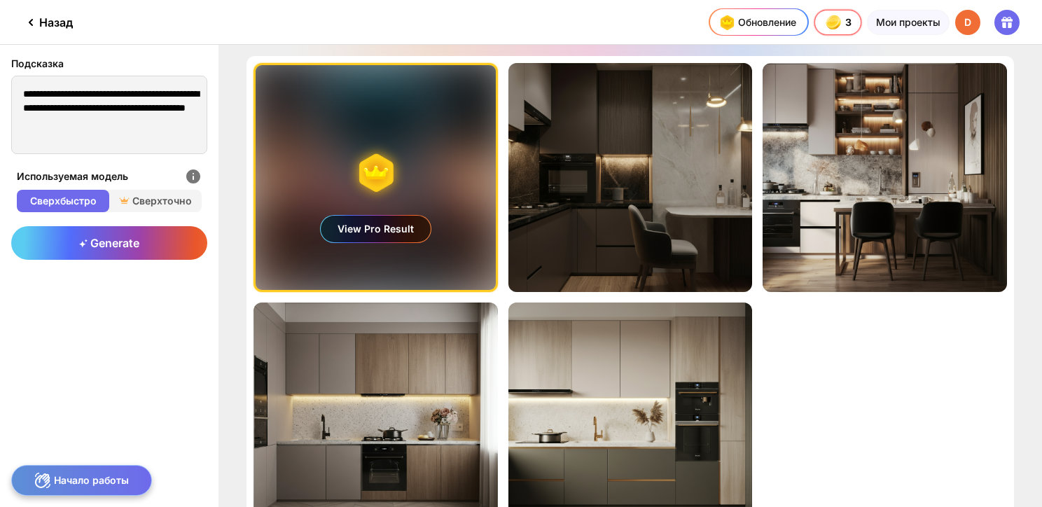
click at [359, 154] on div "View Pro Result" at bounding box center [376, 177] width 240 height 225
click at [380, 171] on div "View Pro Result" at bounding box center [376, 177] width 240 height 225
click at [355, 135] on div "View Pro Result" at bounding box center [376, 177] width 240 height 225
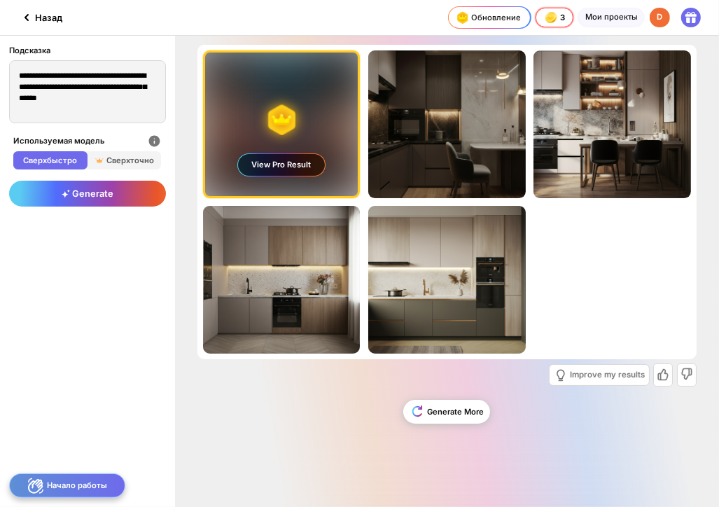
click at [294, 155] on div "View Pro Result" at bounding box center [281, 164] width 86 height 21
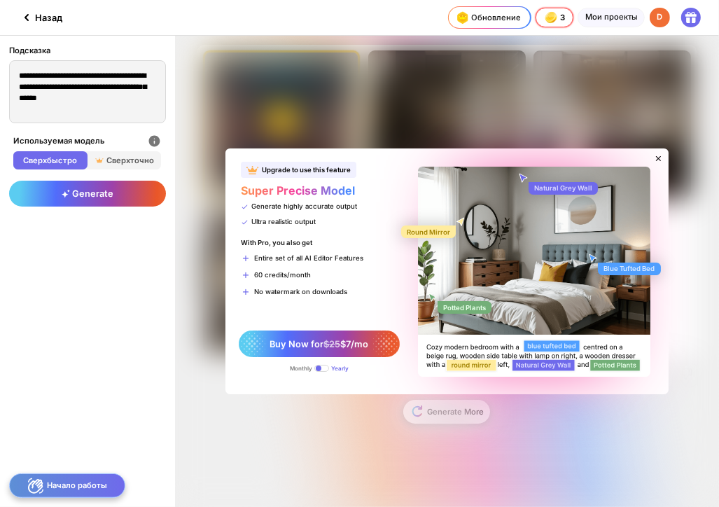
click at [434, 408] on div "Upgrade to use this feature Super Precise Model Generate highly accurate output…" at bounding box center [447, 271] width 544 height 471
click at [659, 160] on icon at bounding box center [658, 158] width 9 height 9
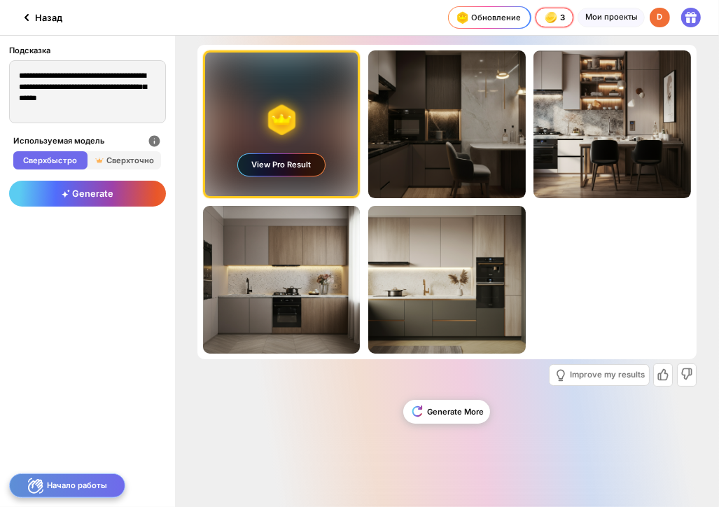
click at [342, 97] on div "View Pro Result" at bounding box center [281, 125] width 153 height 144
click at [340, 97] on div "View Pro Result" at bounding box center [281, 125] width 153 height 144
click at [335, 100] on div "View Pro Result" at bounding box center [281, 125] width 153 height 144
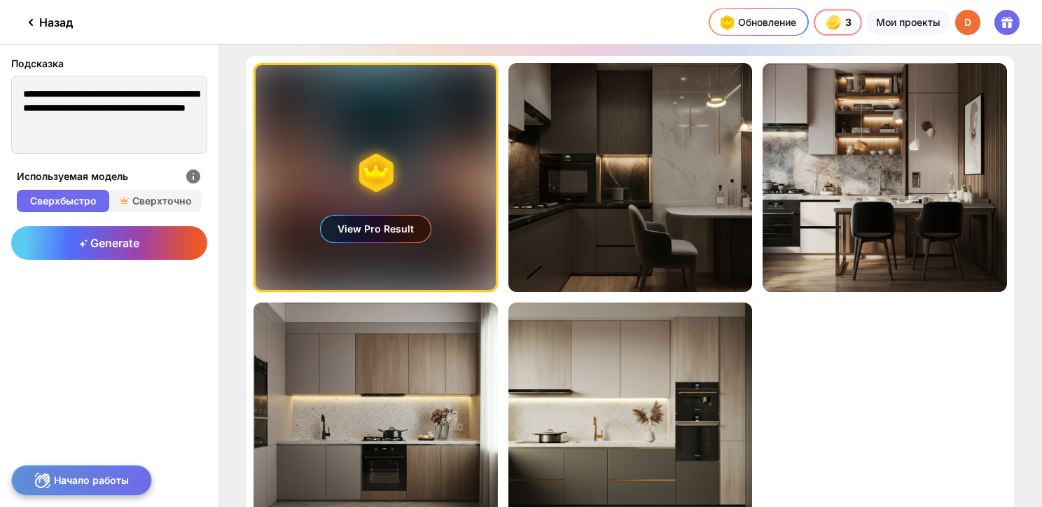
click at [395, 106] on div "View Pro Result" at bounding box center [376, 177] width 240 height 225
click at [384, 226] on div "View Pro Result" at bounding box center [376, 229] width 110 height 27
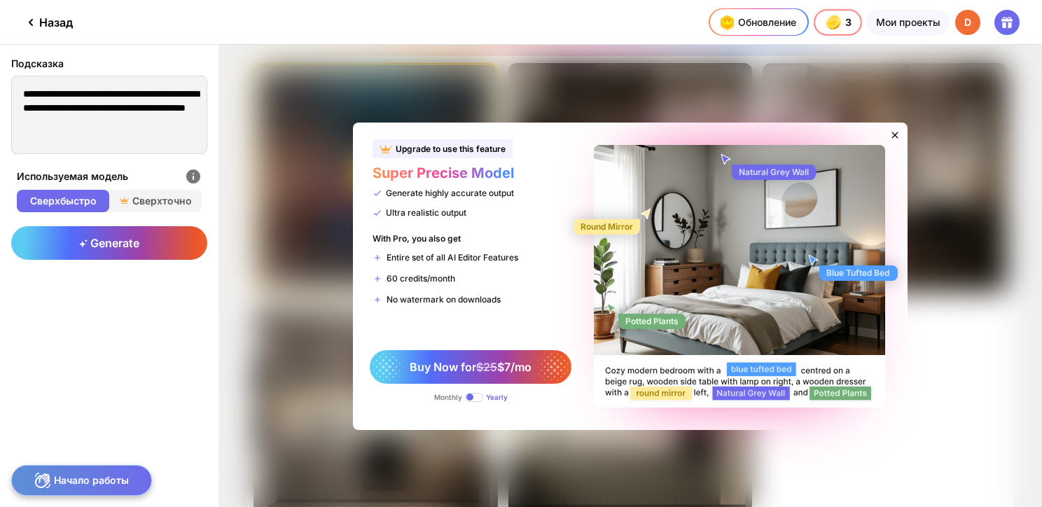
click at [927, 132] on div "Upgrade to use this feature Super Precise Model Generate highly accurate output…" at bounding box center [630, 276] width 824 height 462
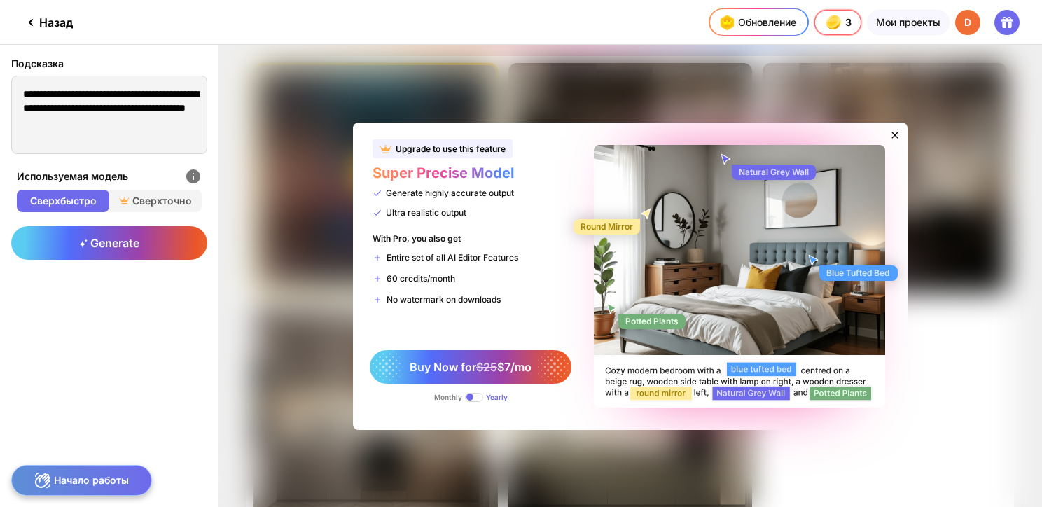
click at [894, 134] on icon at bounding box center [894, 135] width 11 height 11
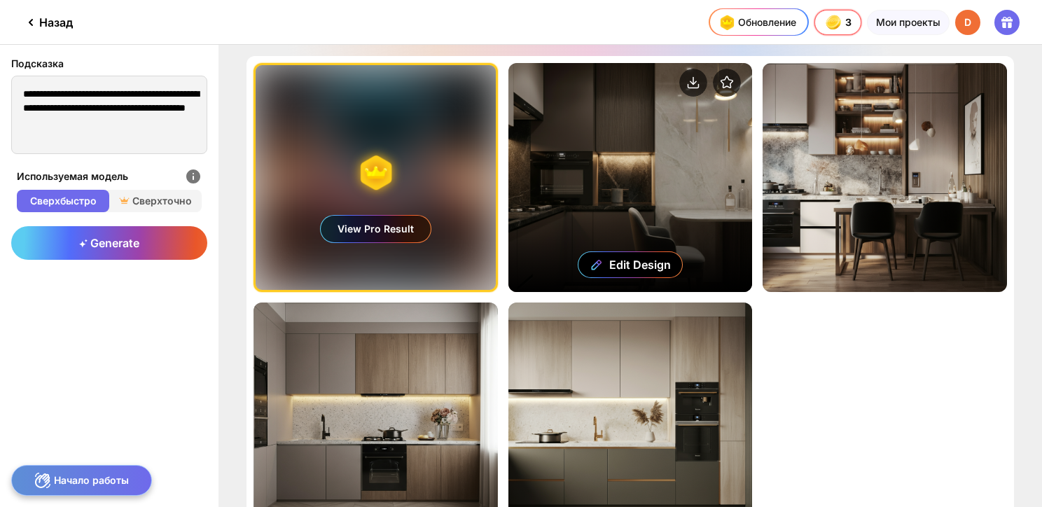
click at [641, 165] on div "Edit Design" at bounding box center [630, 177] width 244 height 229
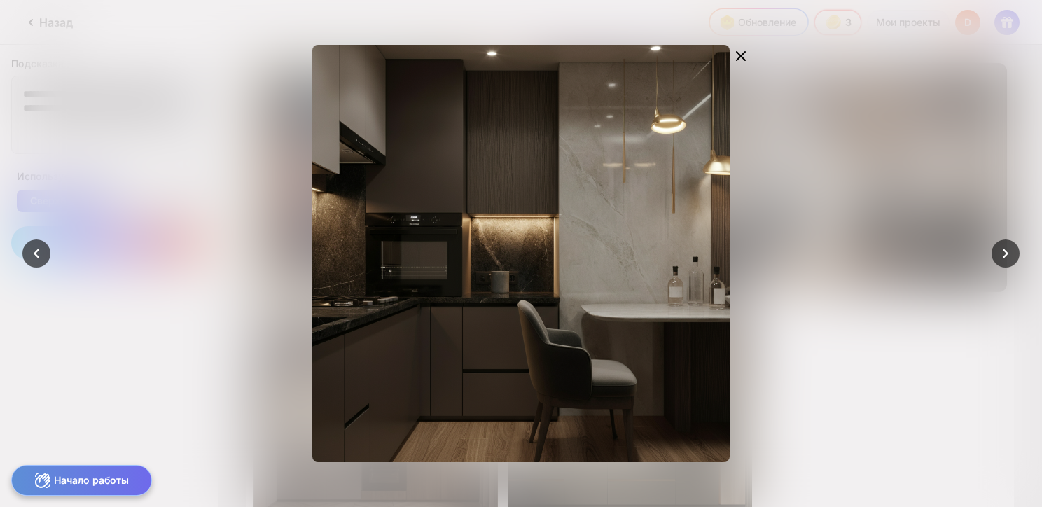
click at [868, 151] on div at bounding box center [521, 253] width 1042 height 507
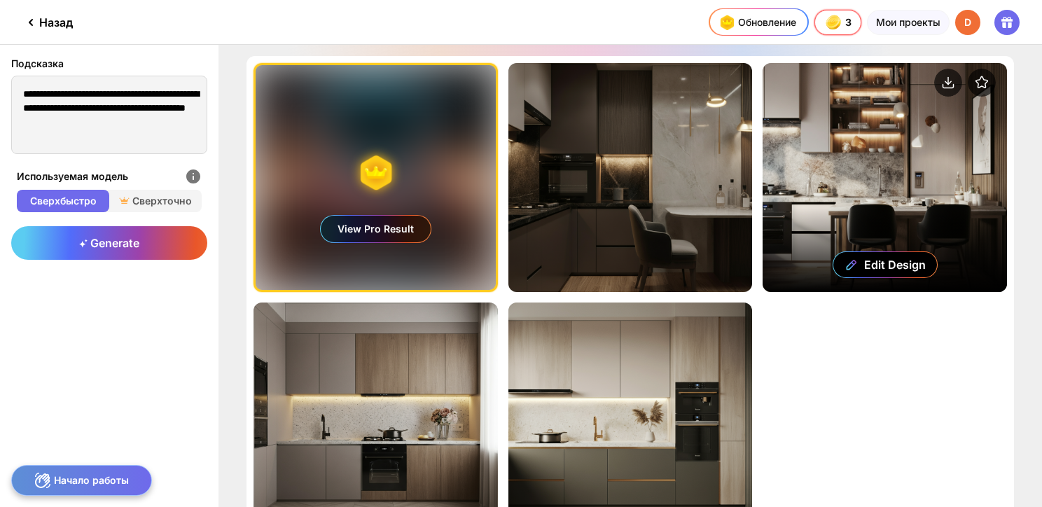
click at [868, 159] on div "Edit Design" at bounding box center [885, 177] width 244 height 229
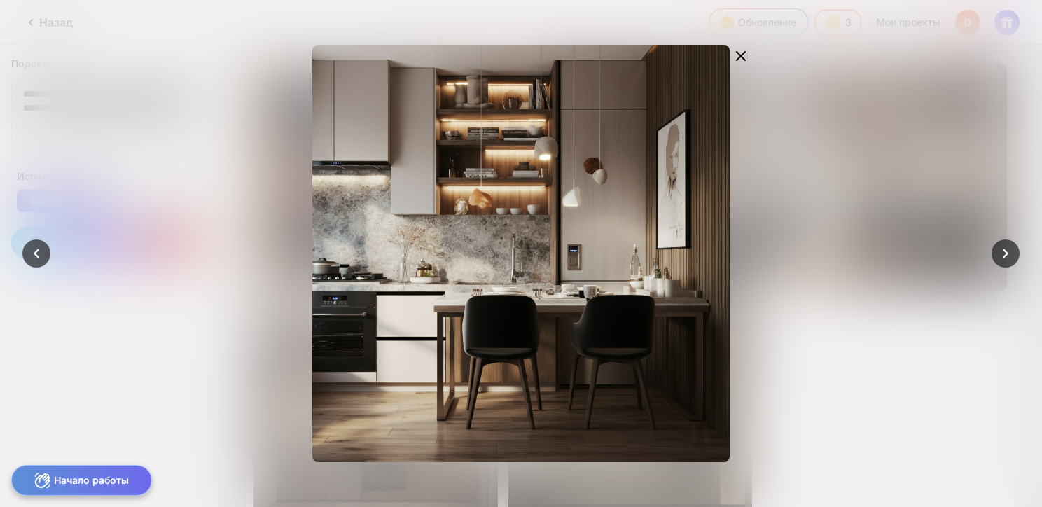
click at [917, 151] on div at bounding box center [521, 253] width 1042 height 507
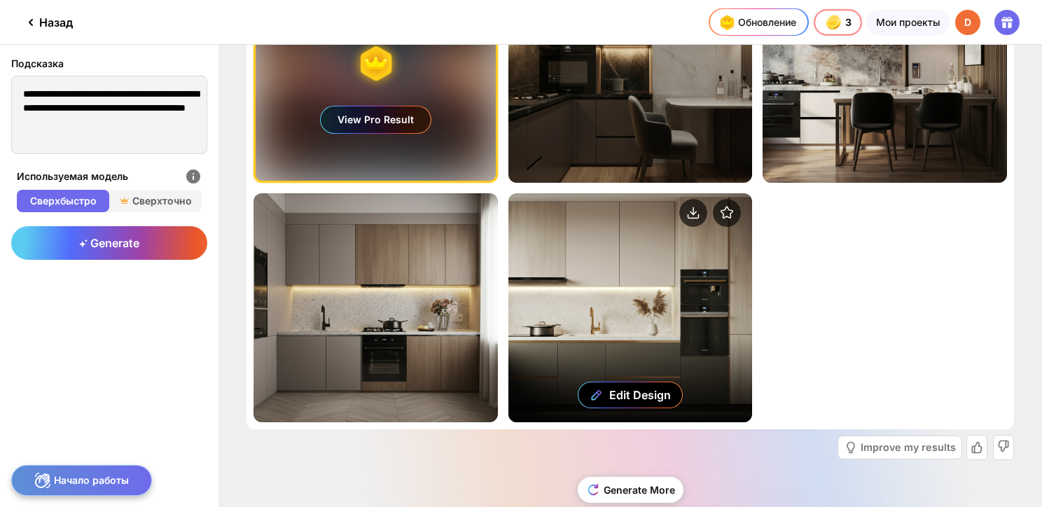
scroll to position [137, 0]
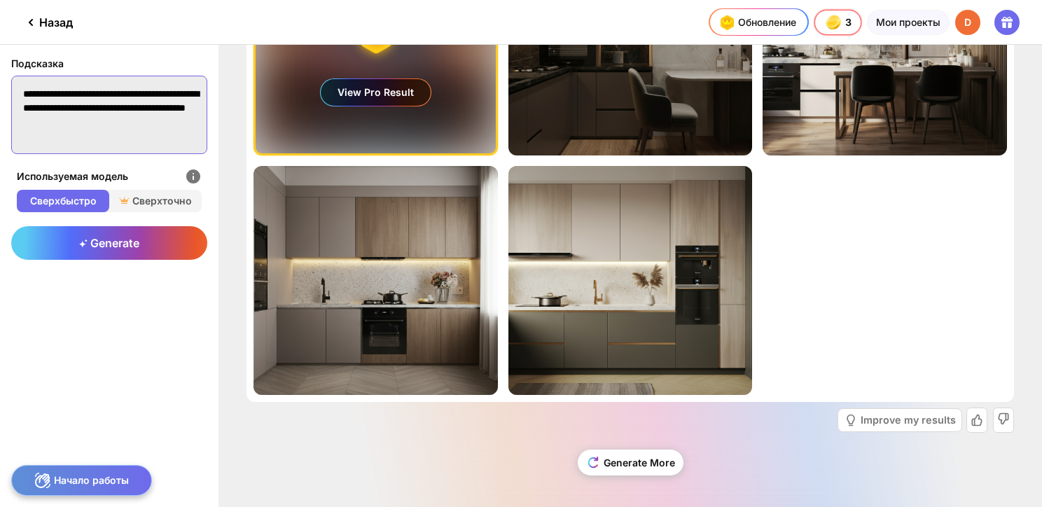
click at [104, 143] on textarea "**********" at bounding box center [109, 115] width 196 height 78
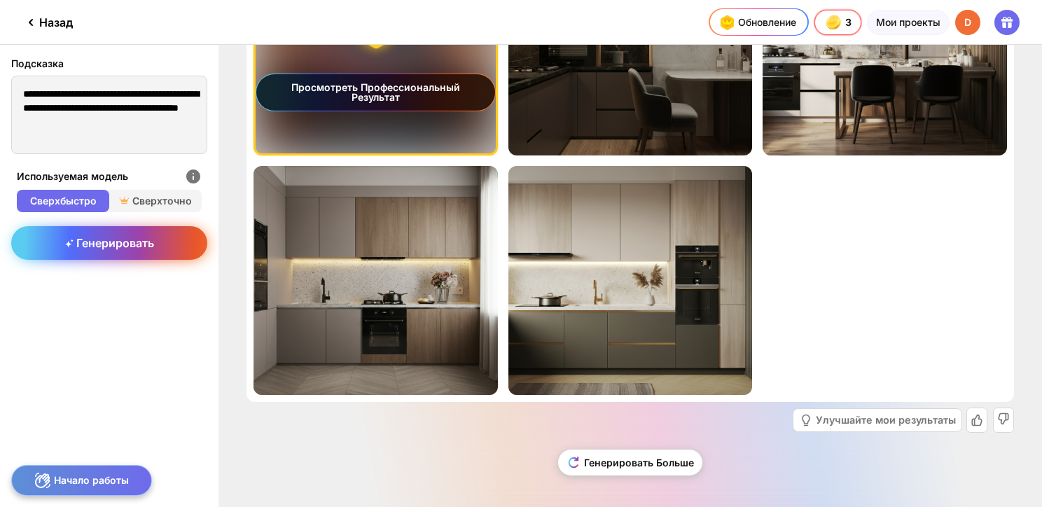
click at [124, 240] on span "Генерировать" at bounding box center [109, 243] width 89 height 14
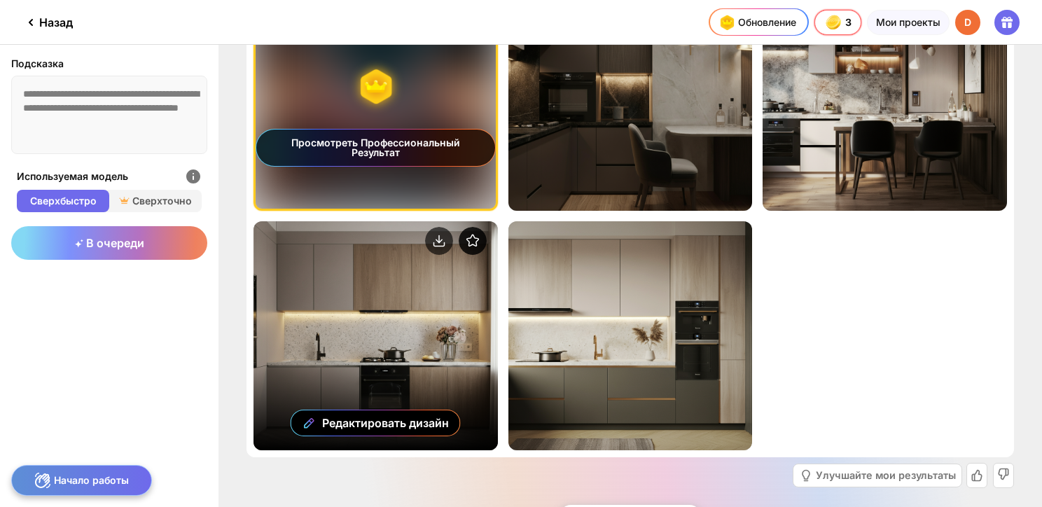
scroll to position [0, 0]
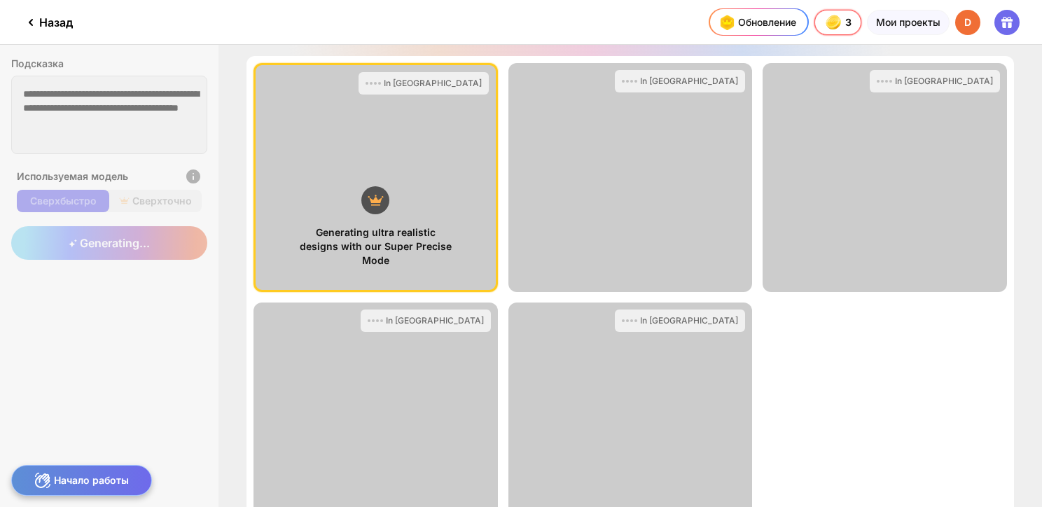
drag, startPoint x: 104, startPoint y: 118, endPoint x: 57, endPoint y: 85, distance: 58.3
click at [57, 85] on div "**********" at bounding box center [521, 276] width 1042 height 462
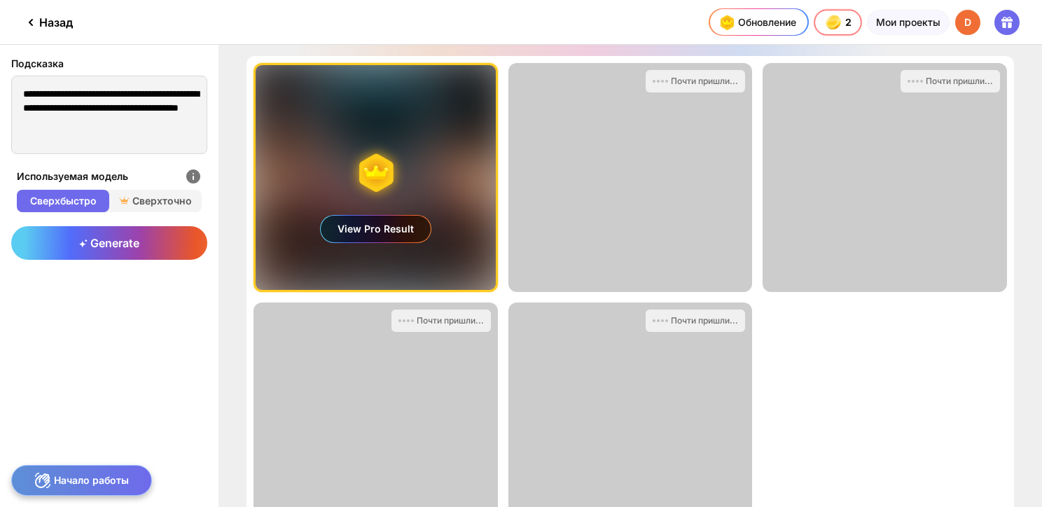
click at [426, 168] on div "View Pro Result" at bounding box center [376, 177] width 240 height 225
click at [380, 162] on div "View Pro Result" at bounding box center [376, 177] width 240 height 225
click at [325, 174] on div "View Pro Result" at bounding box center [376, 177] width 240 height 225
click at [298, 235] on div "View Pro Result" at bounding box center [376, 177] width 240 height 225
click at [289, 263] on div "View Pro Result" at bounding box center [376, 177] width 240 height 225
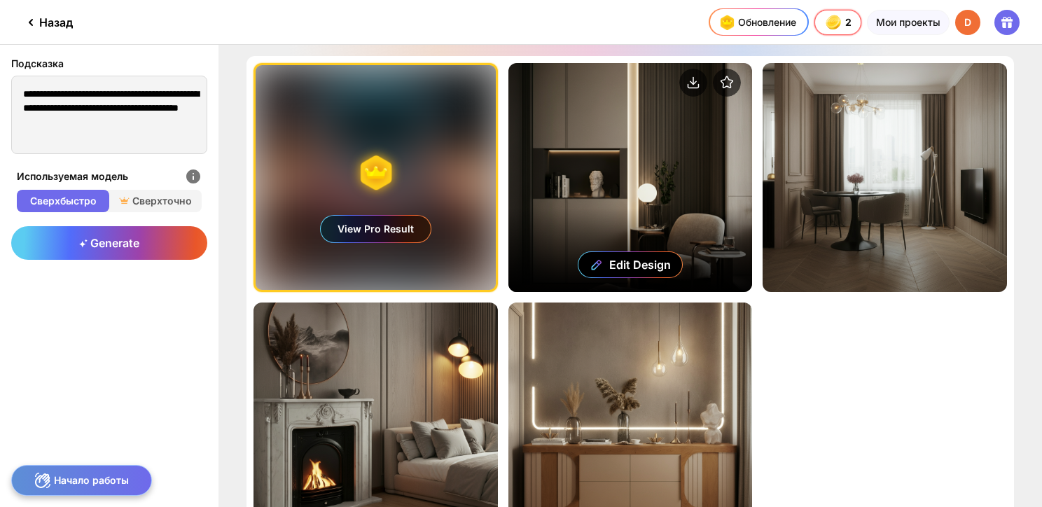
click at [673, 154] on div "Edit Design" at bounding box center [630, 177] width 244 height 229
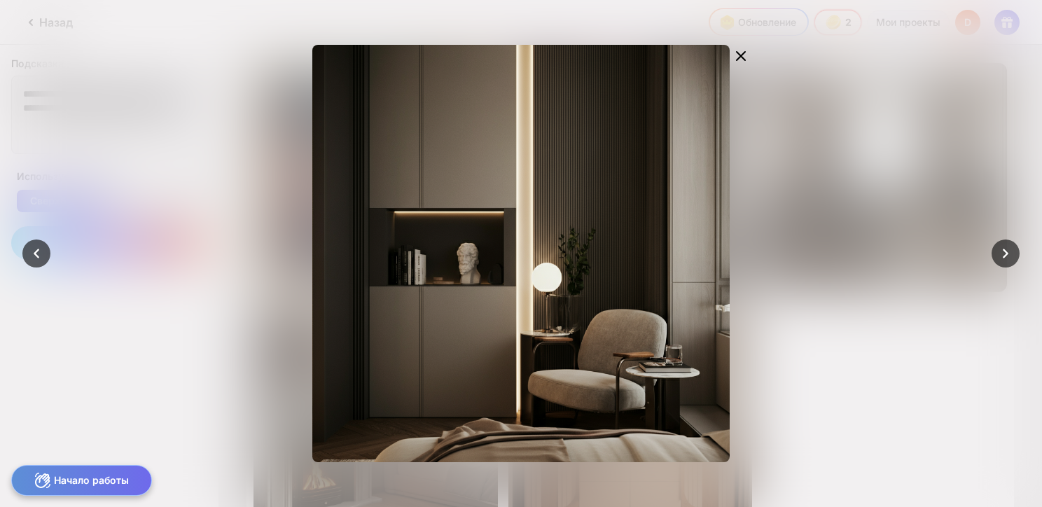
click at [879, 139] on div at bounding box center [521, 253] width 1042 height 507
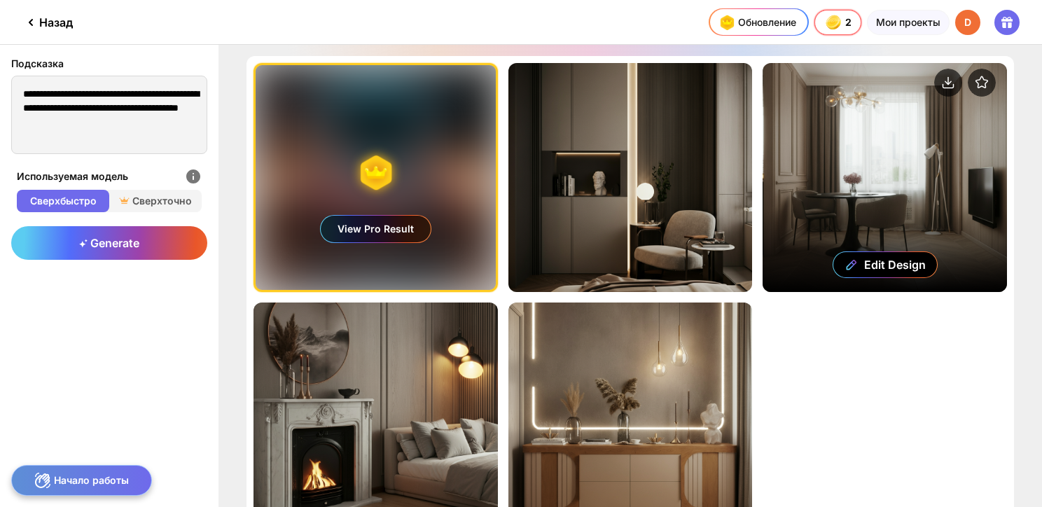
click at [861, 137] on div "Edit Design" at bounding box center [885, 177] width 244 height 229
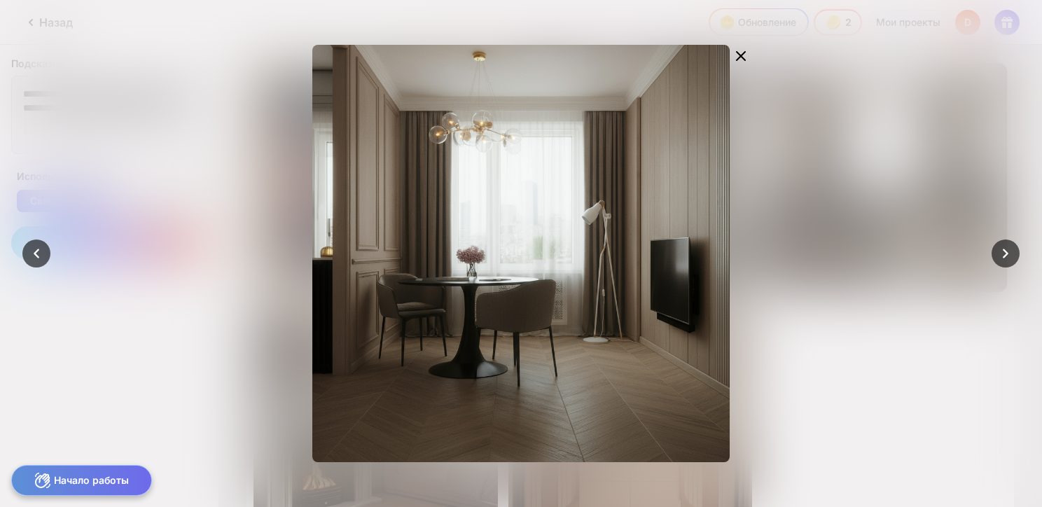
click at [864, 133] on div at bounding box center [521, 253] width 1042 height 507
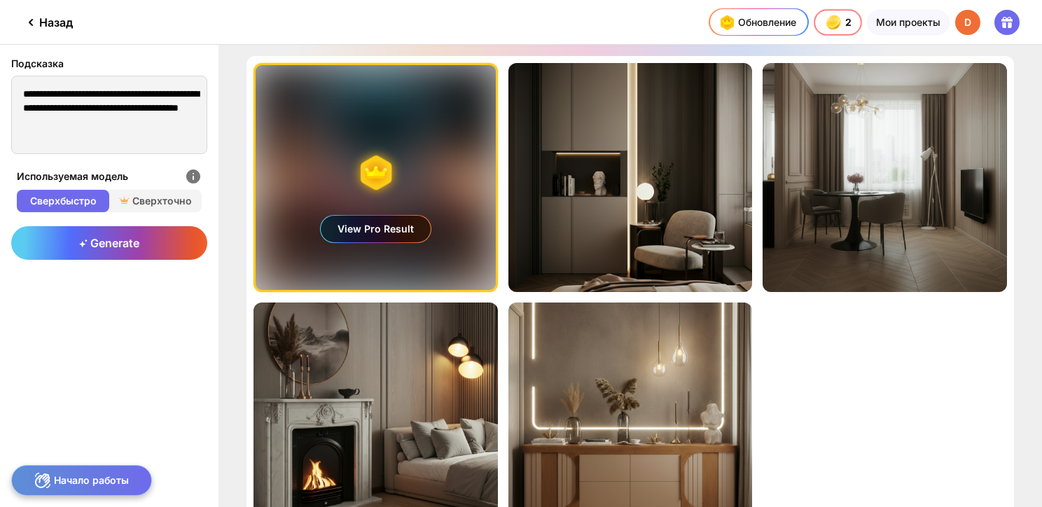
scroll to position [137, 0]
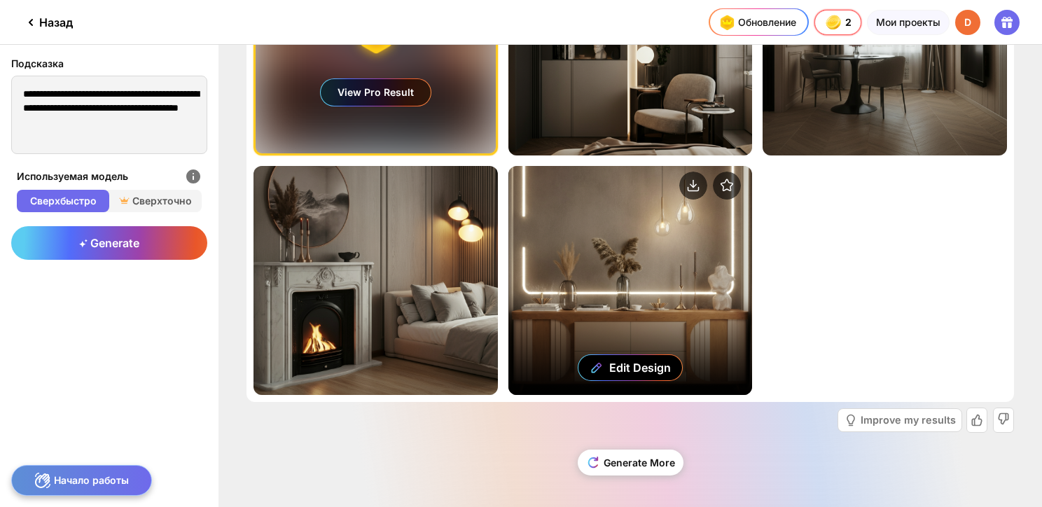
click at [636, 212] on div "Edit Design" at bounding box center [630, 280] width 244 height 229
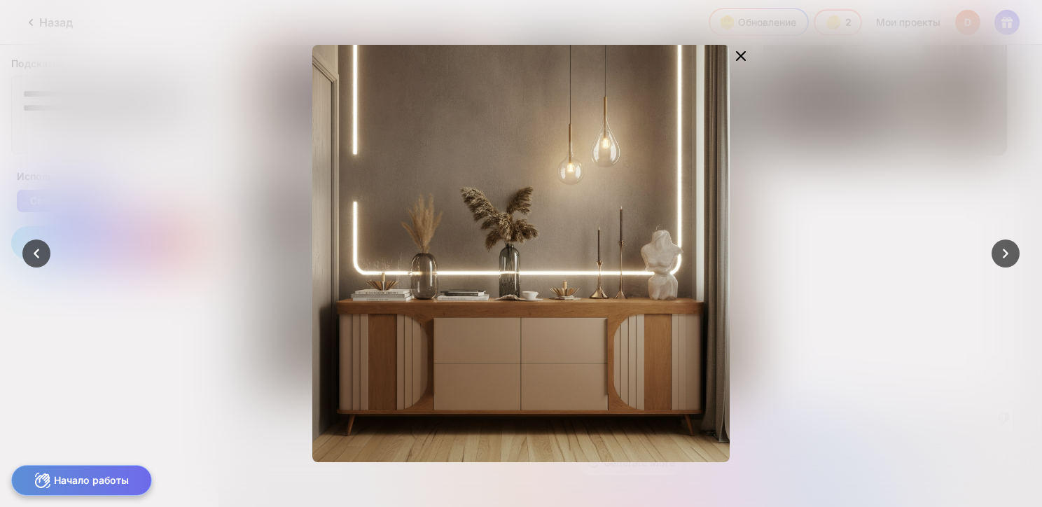
click at [773, 175] on div "Edit Design" at bounding box center [521, 253] width 594 height 417
drag, startPoint x: 499, startPoint y: 239, endPoint x: 739, endPoint y: 94, distance: 280.9
click at [791, 0] on html "**********" at bounding box center [521, 253] width 1042 height 507
click at [673, 64] on circle at bounding box center [671, 64] width 28 height 28
drag, startPoint x: 629, startPoint y: 159, endPoint x: 654, endPoint y: 123, distance: 43.7
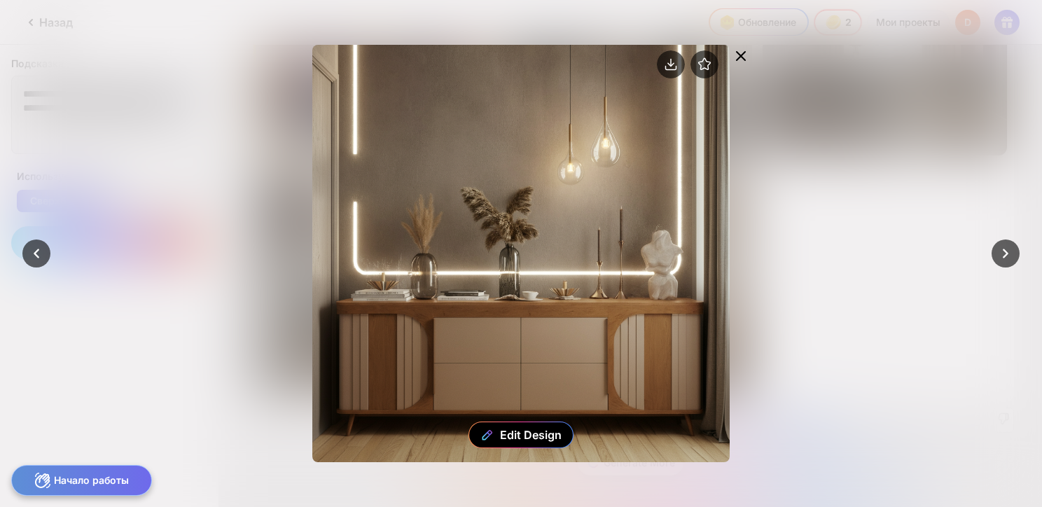
click at [655, 123] on div "Edit Design" at bounding box center [520, 253] width 417 height 417
click at [742, 60] on icon at bounding box center [741, 56] width 17 height 17
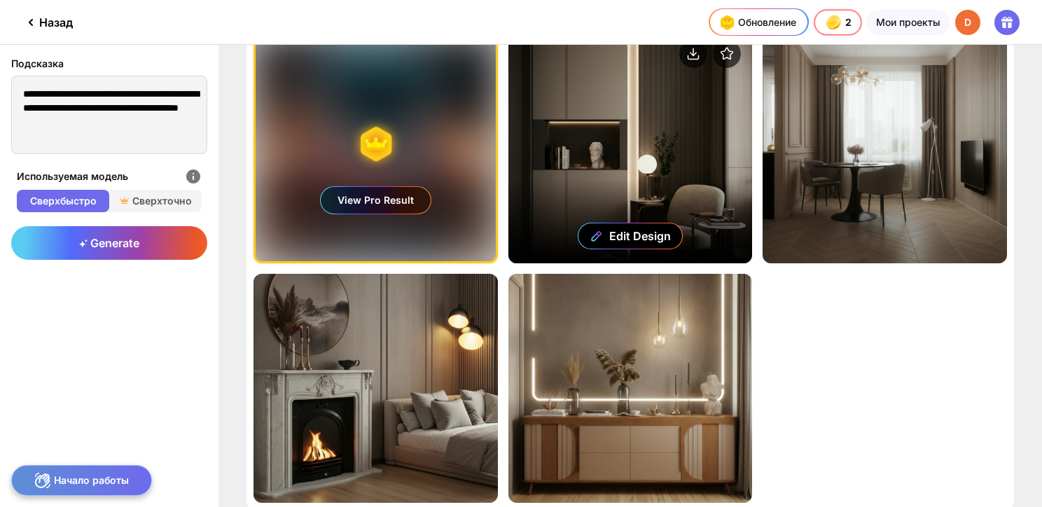
scroll to position [0, 0]
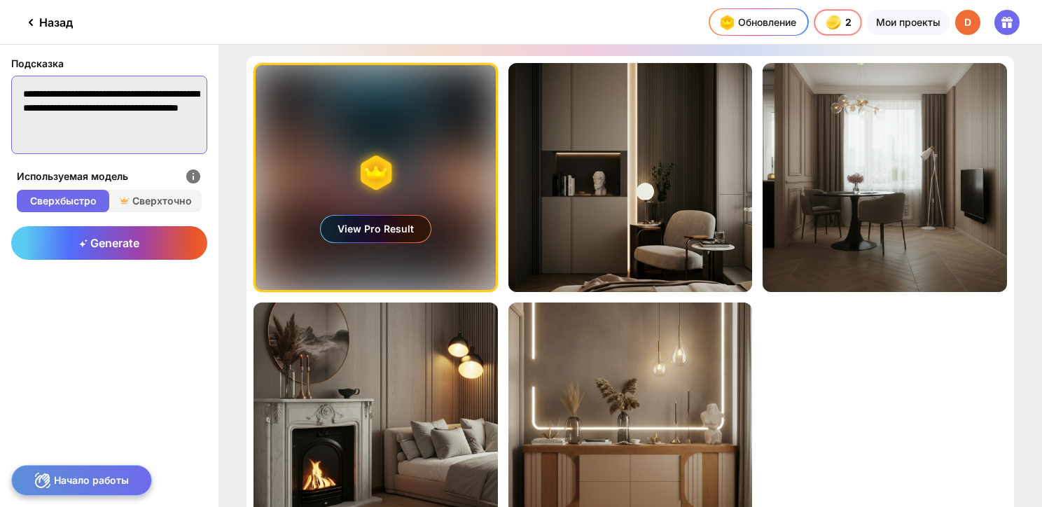
click at [131, 151] on textarea "**********" at bounding box center [109, 115] width 196 height 78
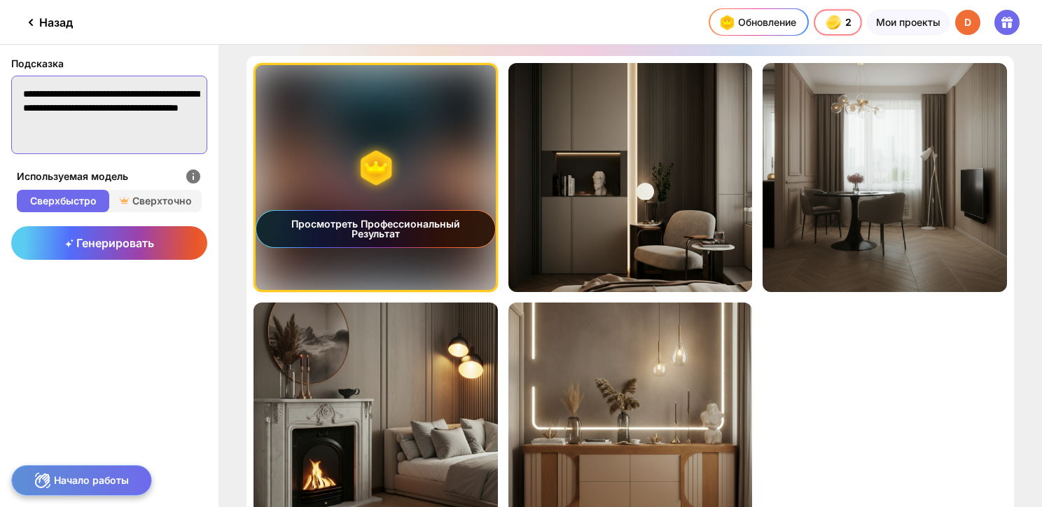
drag, startPoint x: 122, startPoint y: 148, endPoint x: 154, endPoint y: 123, distance: 40.9
click at [154, 123] on textarea "**********" at bounding box center [109, 115] width 196 height 78
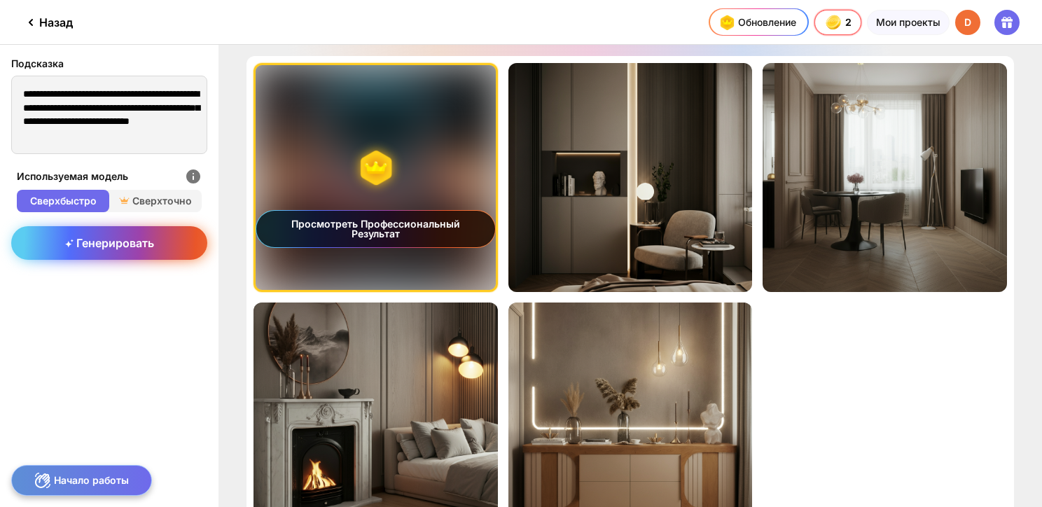
click at [102, 240] on span "Генерировать" at bounding box center [109, 243] width 89 height 14
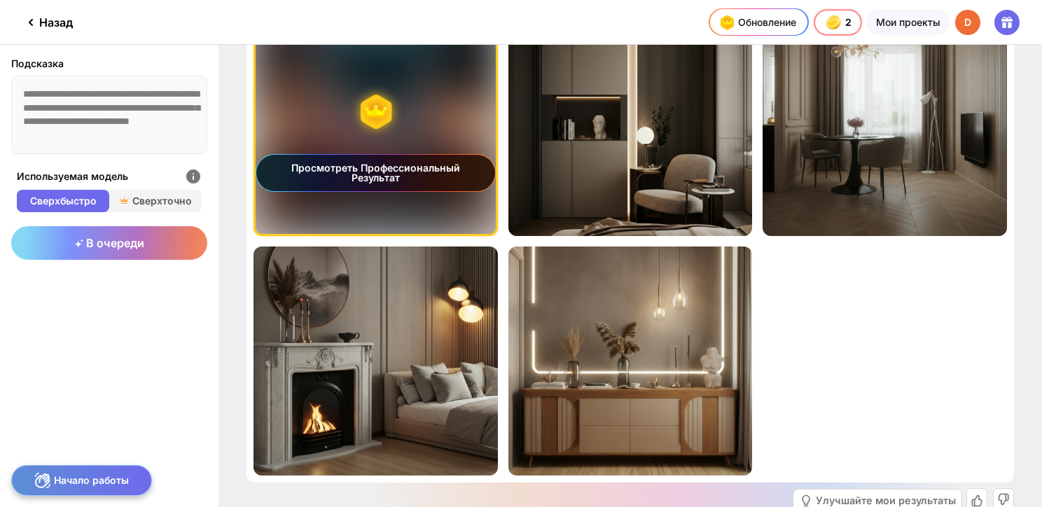
scroll to position [137, 0]
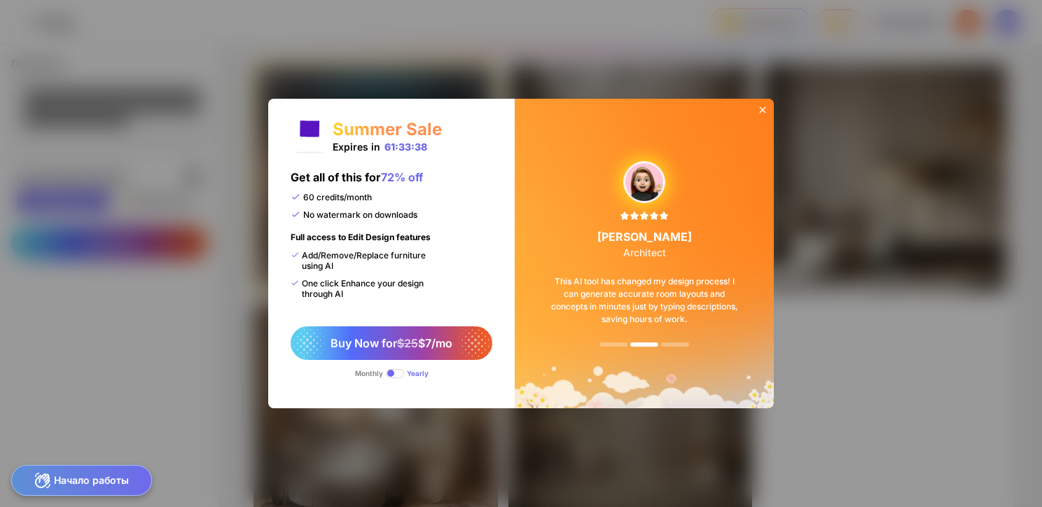
click at [762, 106] on icon at bounding box center [762, 109] width 11 height 11
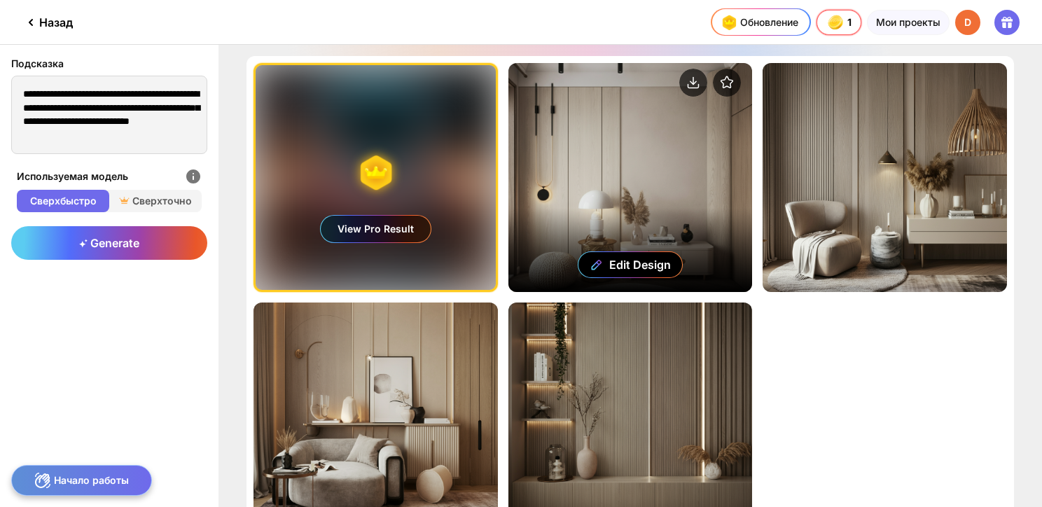
scroll to position [70, 0]
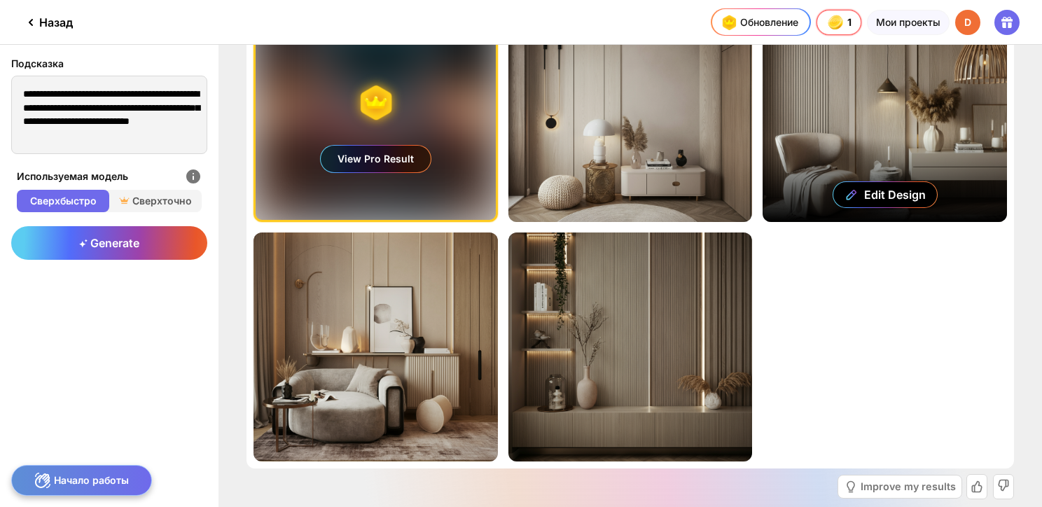
click at [856, 134] on div "Edit Design" at bounding box center [885, 107] width 244 height 229
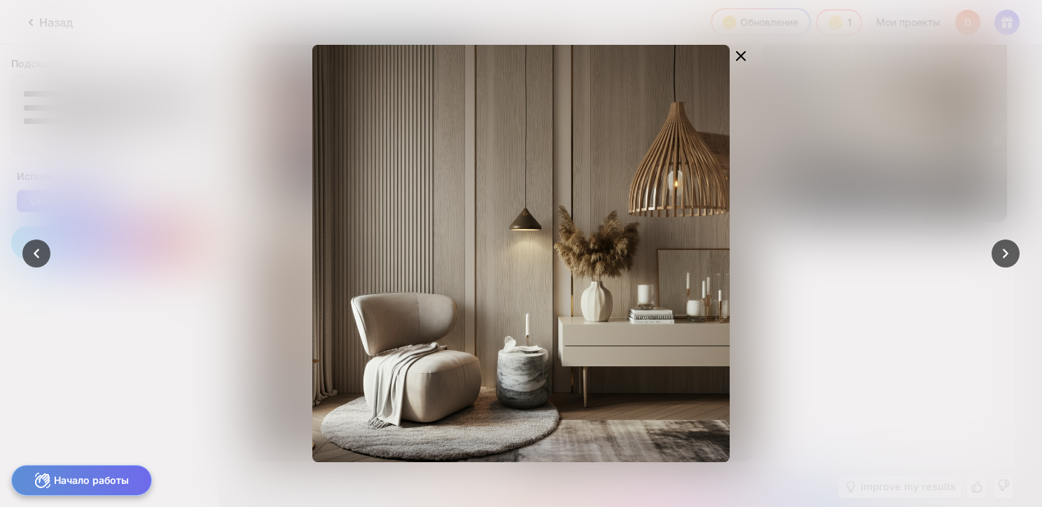
click at [859, 130] on div at bounding box center [521, 253] width 1042 height 507
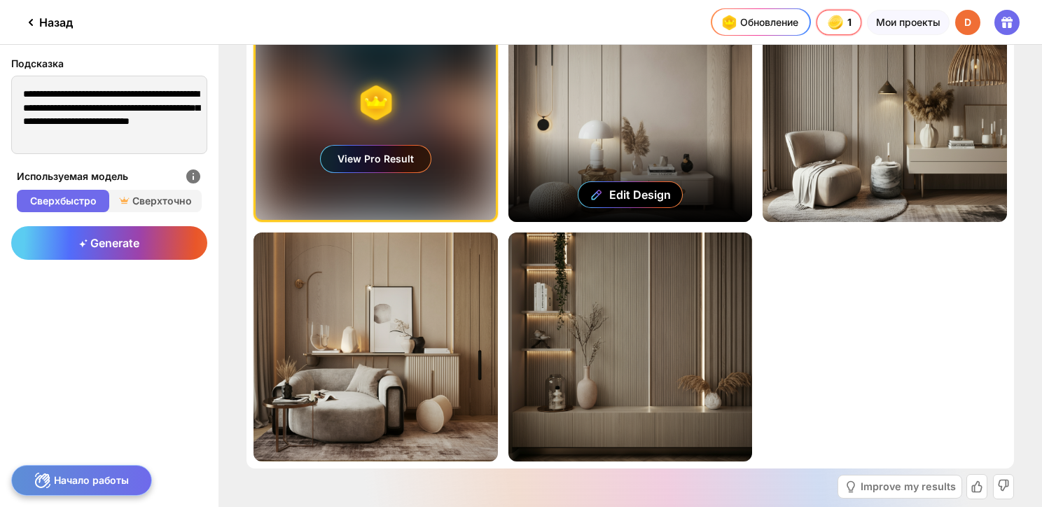
click at [627, 118] on div "Edit Design" at bounding box center [630, 107] width 244 height 229
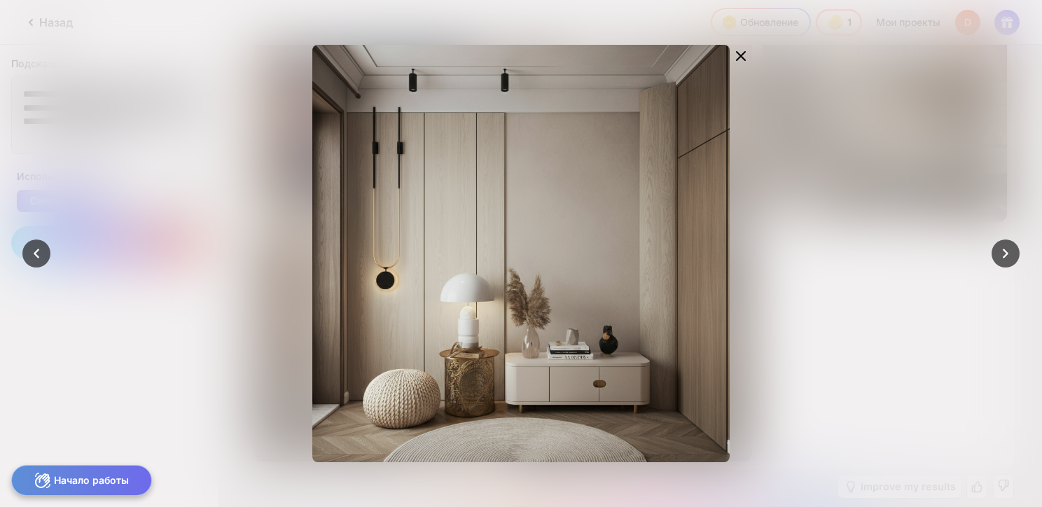
click at [895, 118] on div at bounding box center [521, 253] width 1042 height 507
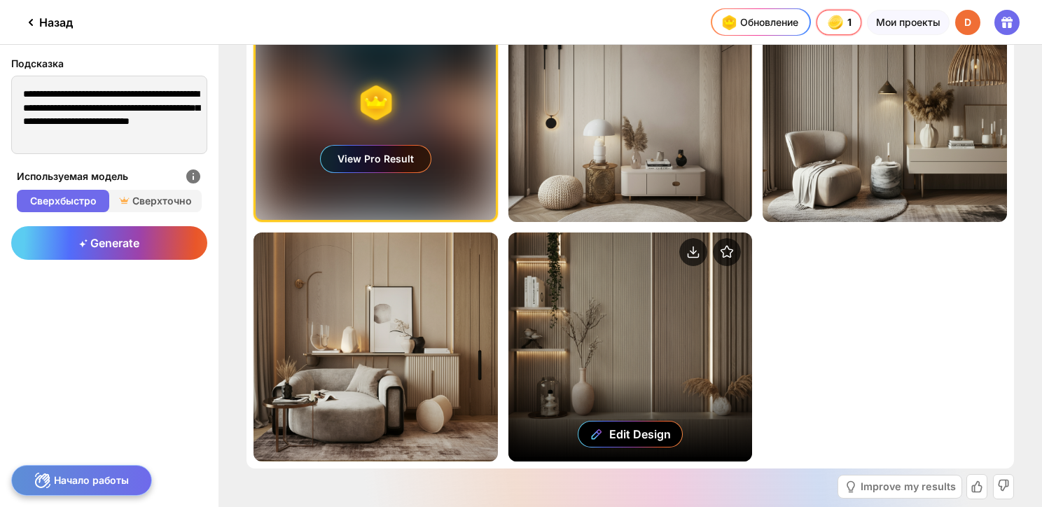
scroll to position [137, 0]
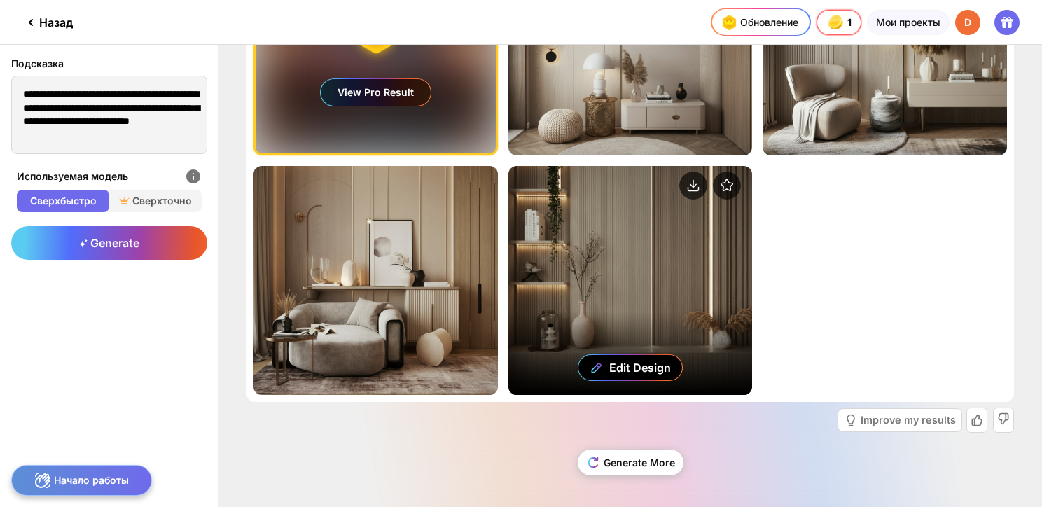
click at [652, 254] on div "Edit Design" at bounding box center [630, 280] width 244 height 229
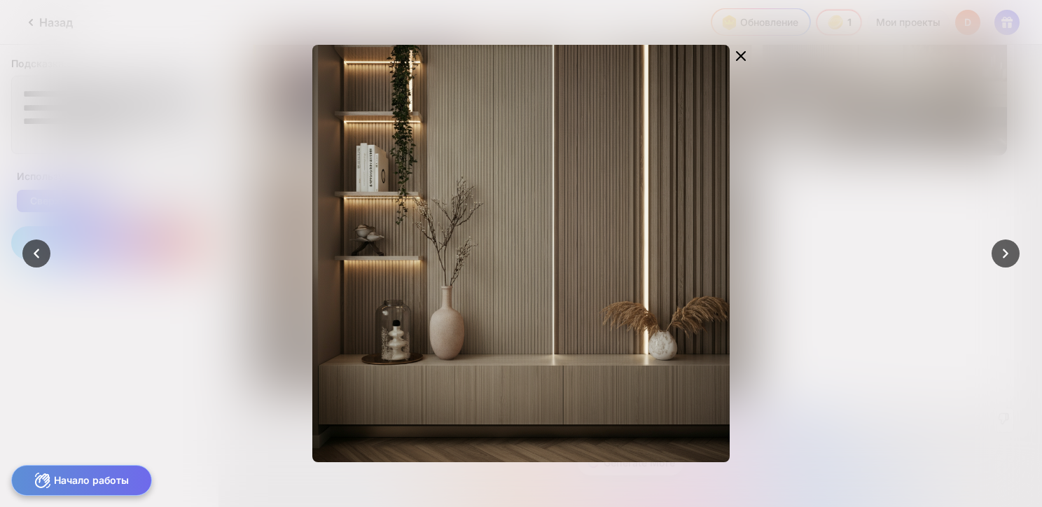
click at [825, 213] on div at bounding box center [521, 253] width 1042 height 507
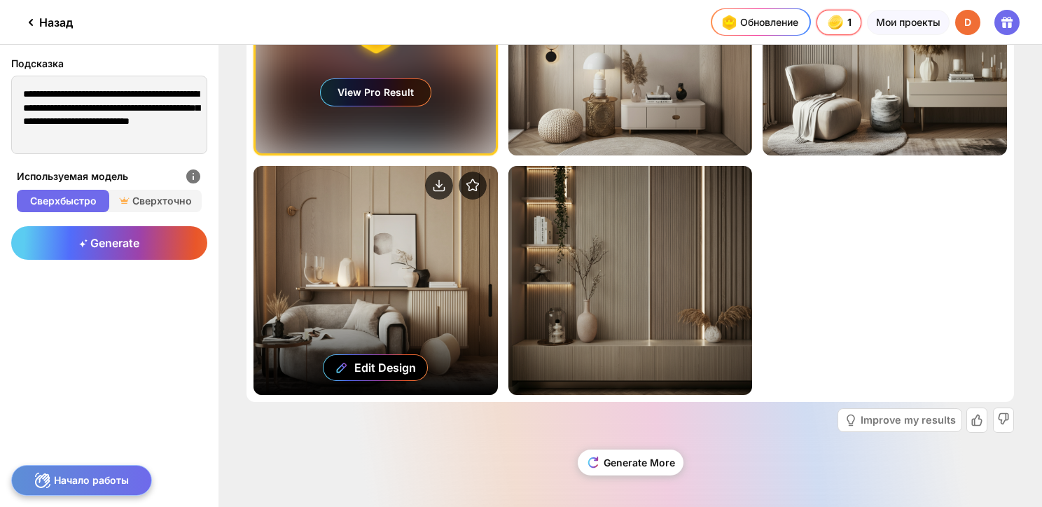
click at [386, 218] on div "Edit Design" at bounding box center [376, 280] width 244 height 229
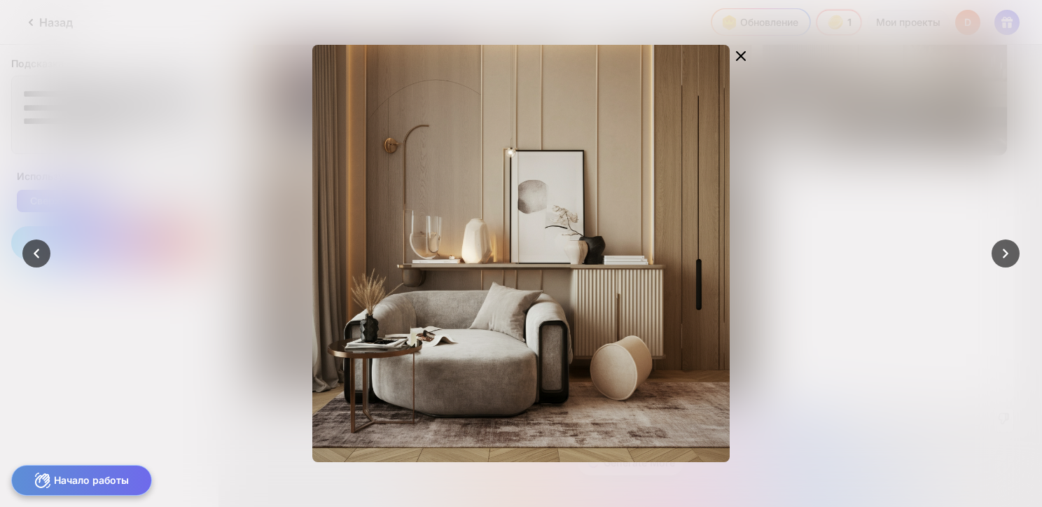
click at [791, 159] on div "Edit Design" at bounding box center [521, 253] width 594 height 417
click at [745, 53] on icon at bounding box center [741, 56] width 17 height 17
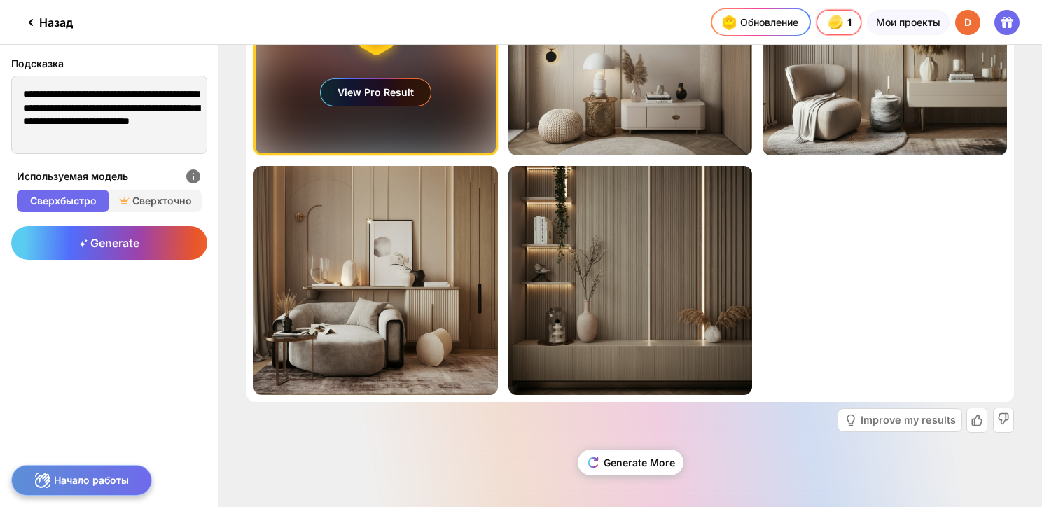
click at [468, 89] on div "View Pro Result" at bounding box center [376, 41] width 240 height 225
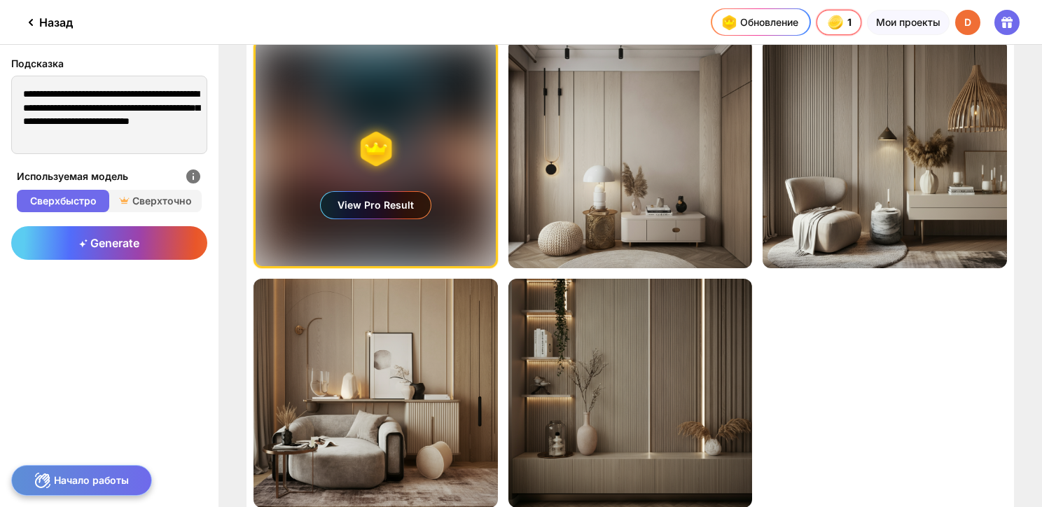
scroll to position [0, 0]
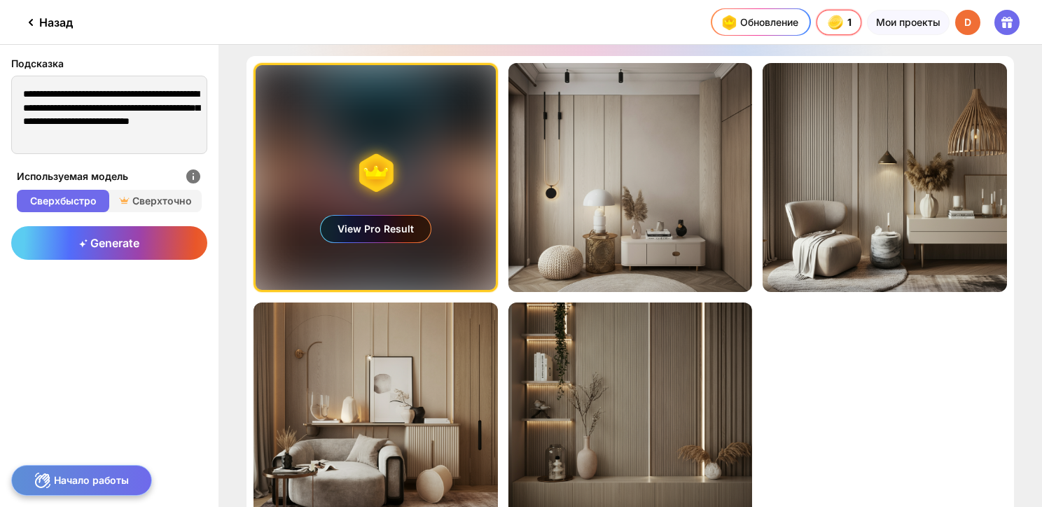
click at [435, 134] on div "View Pro Result" at bounding box center [376, 177] width 240 height 225
click at [448, 165] on div "View Pro Result" at bounding box center [376, 177] width 240 height 225
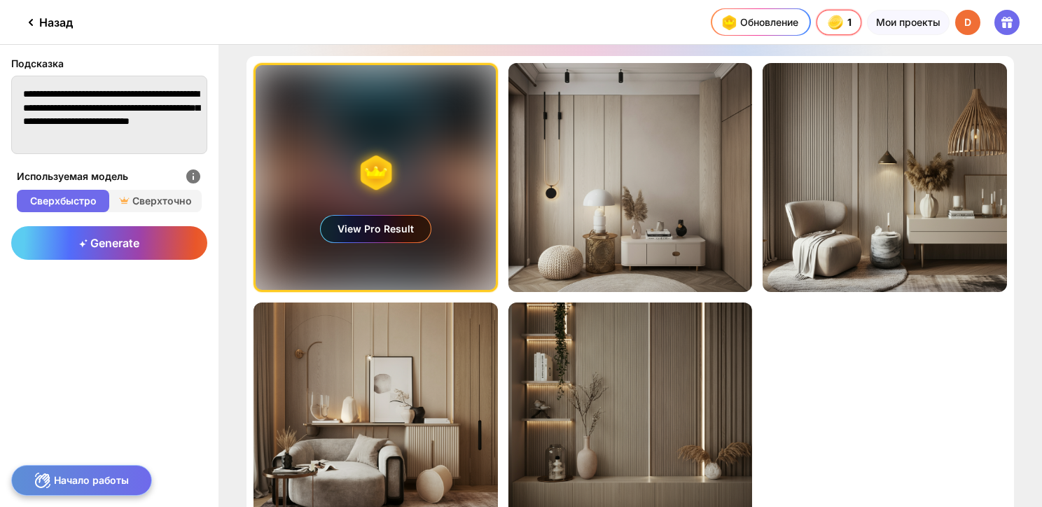
scroll to position [14, 0]
drag, startPoint x: 153, startPoint y: 137, endPoint x: 114, endPoint y: 90, distance: 61.7
click at [114, 90] on textarea "**********" at bounding box center [109, 115] width 196 height 78
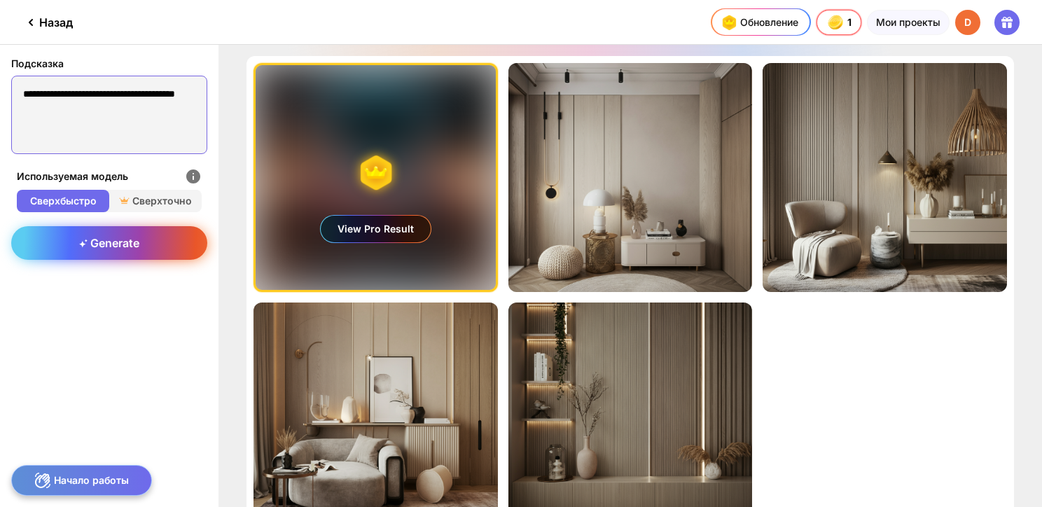
type textarea "**********"
click at [179, 246] on div "Generate" at bounding box center [109, 243] width 196 height 34
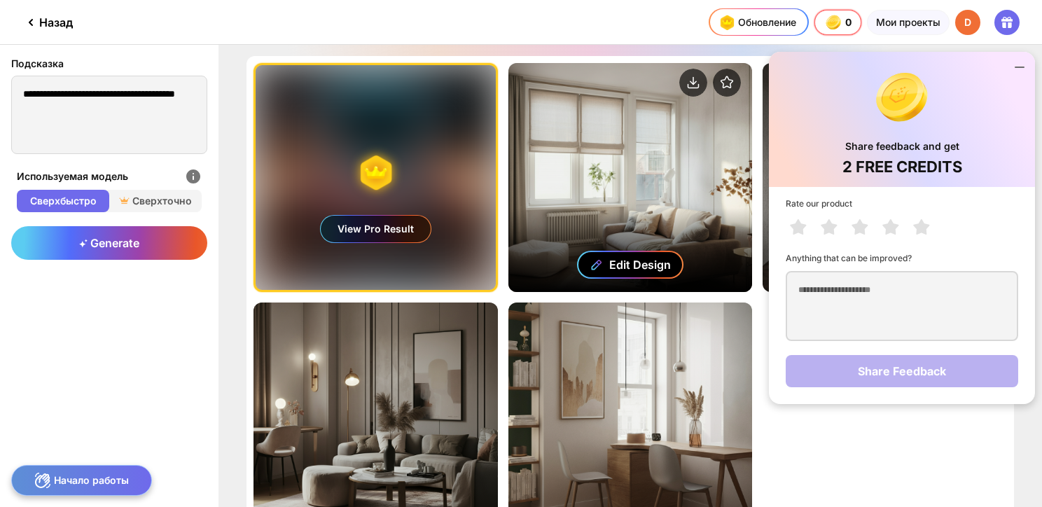
scroll to position [137, 0]
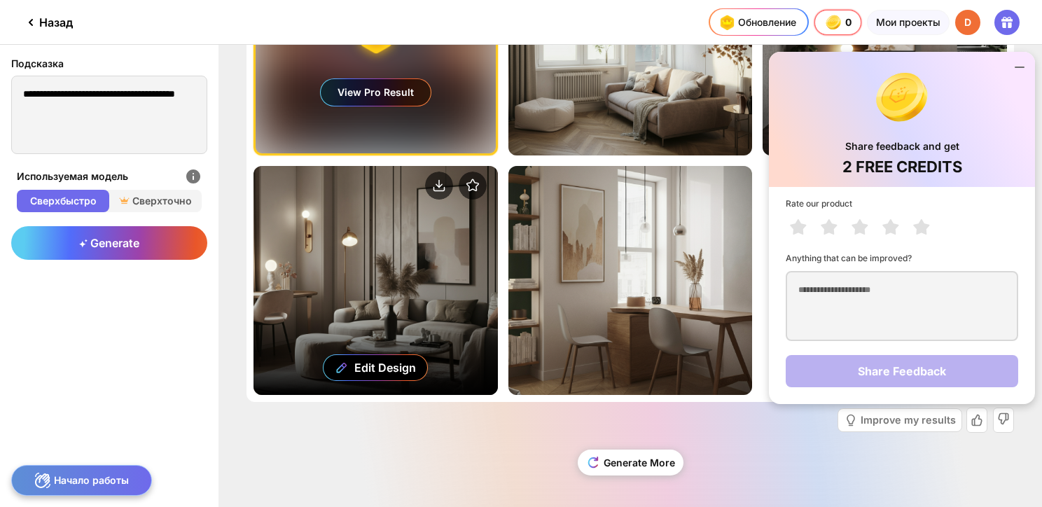
click at [417, 256] on div "Edit Design" at bounding box center [376, 280] width 244 height 229
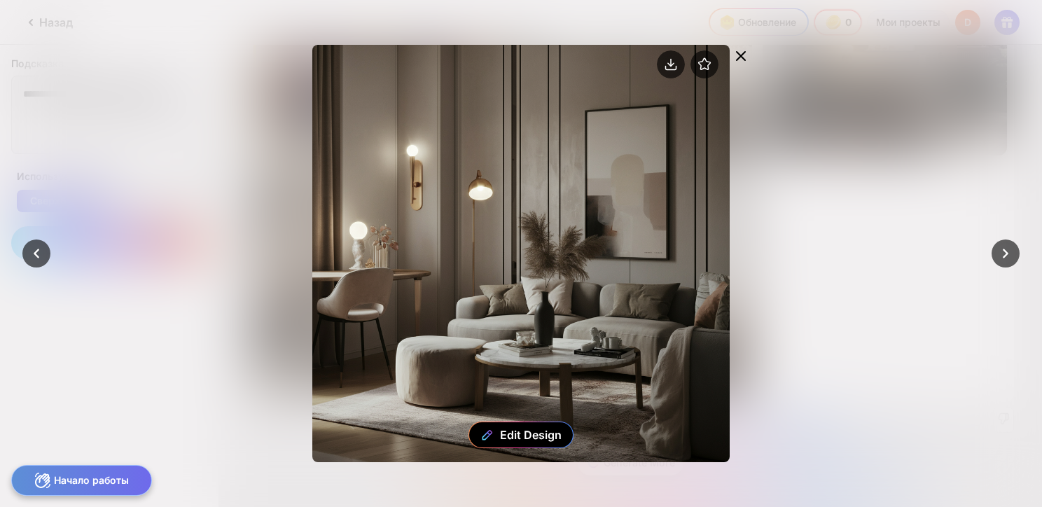
click at [734, 48] on icon at bounding box center [741, 56] width 17 height 17
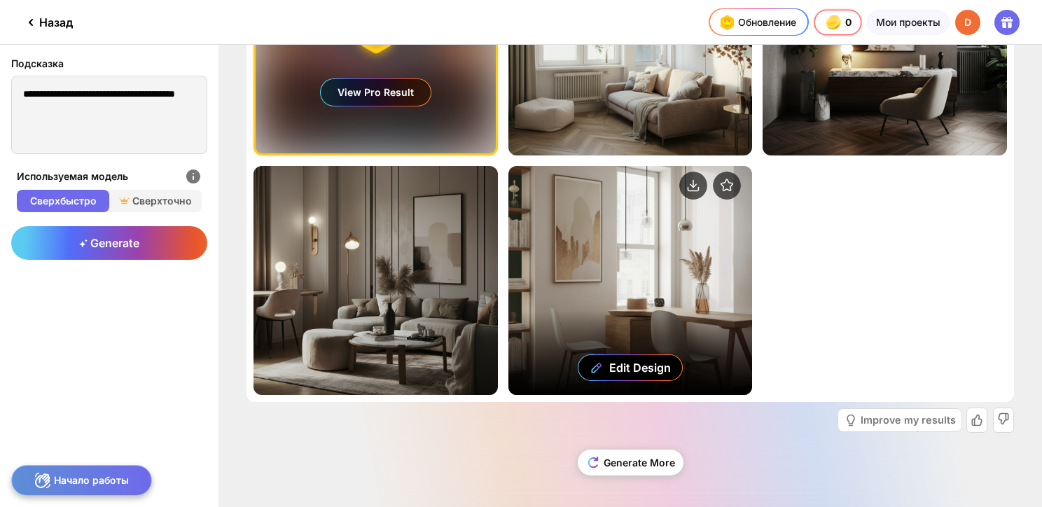
click at [655, 247] on div "Edit Design" at bounding box center [630, 280] width 244 height 229
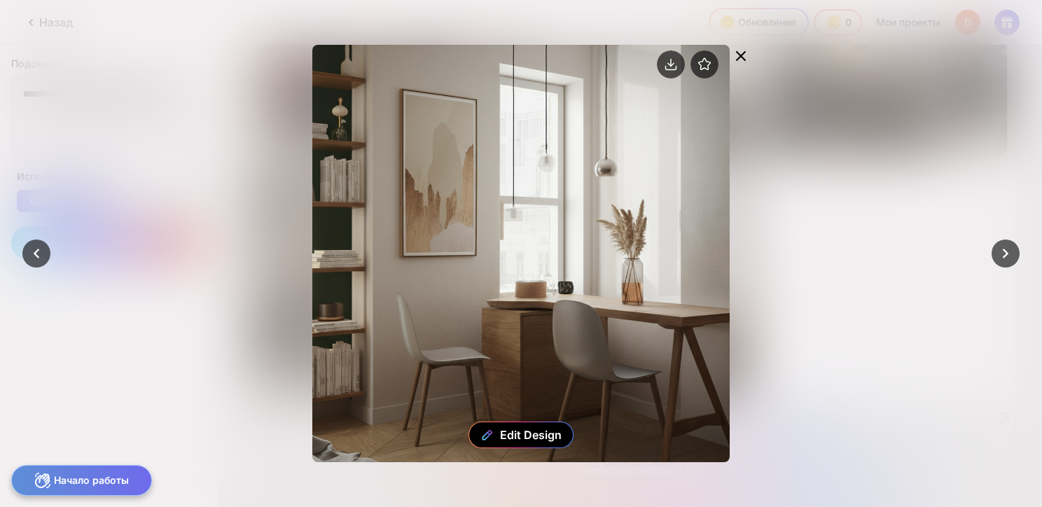
click at [740, 50] on icon at bounding box center [741, 56] width 17 height 17
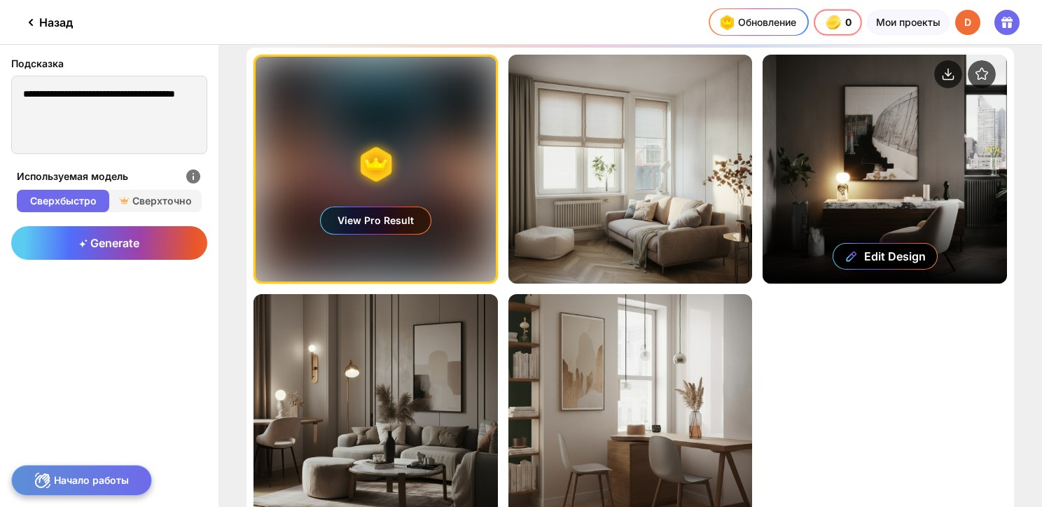
scroll to position [0, 0]
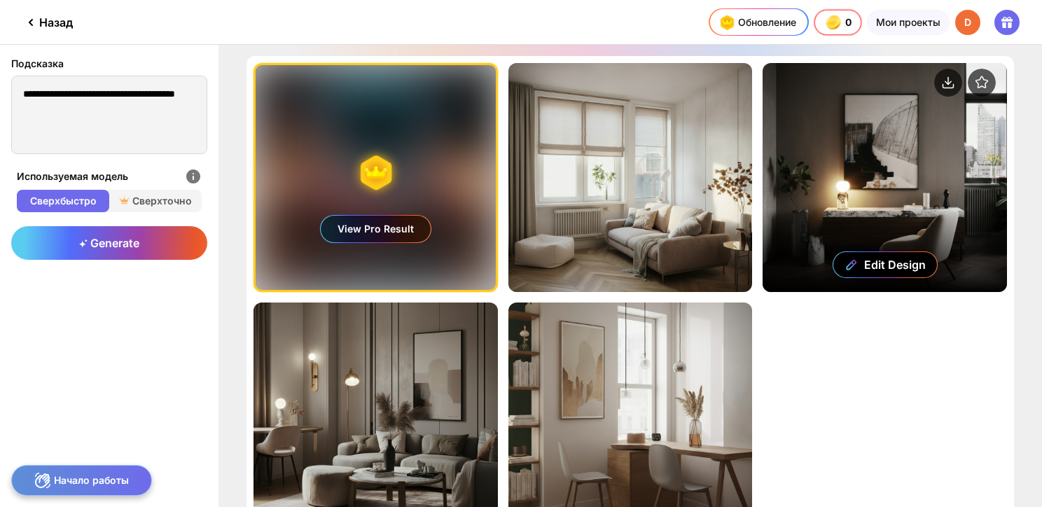
click at [849, 154] on div "Edit Design" at bounding box center [885, 177] width 244 height 229
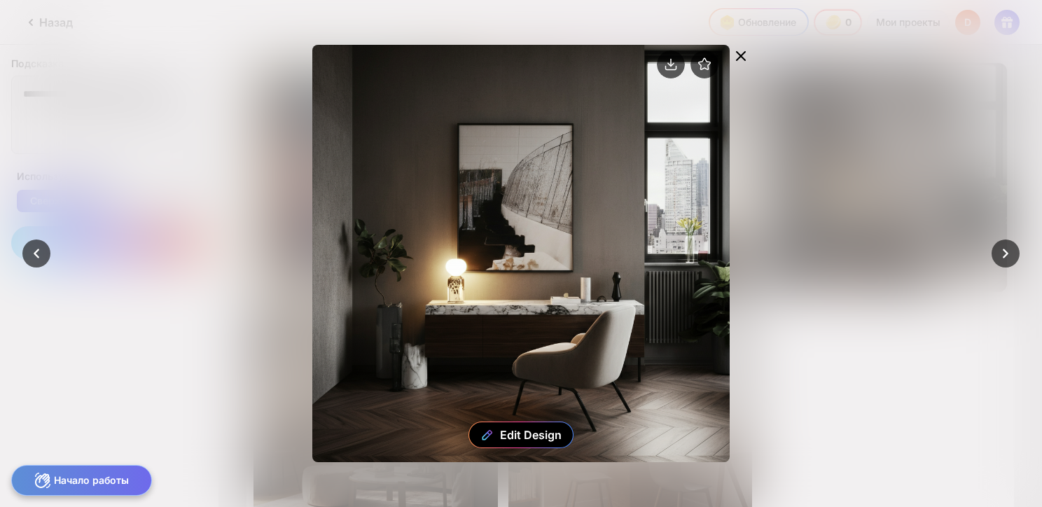
click at [747, 53] on icon at bounding box center [741, 56] width 17 height 17
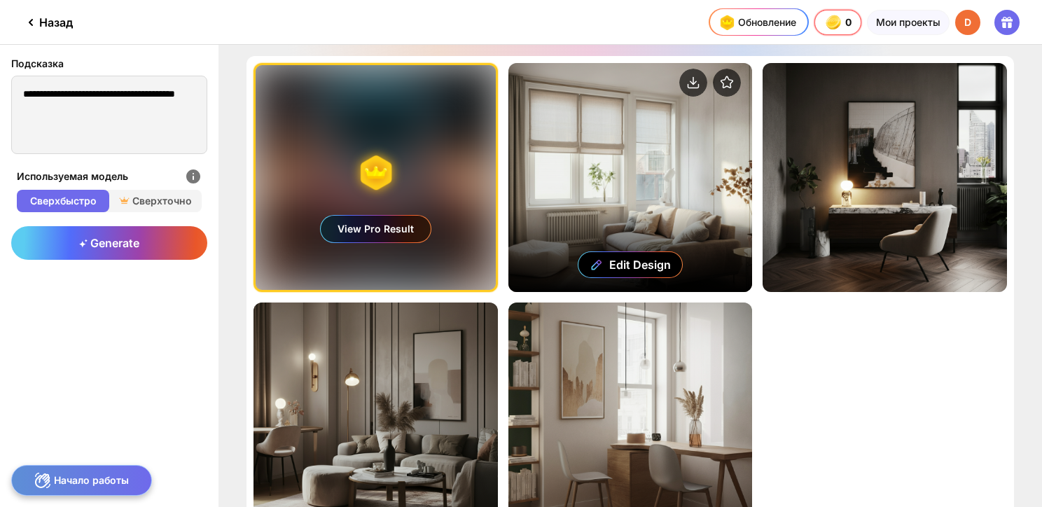
click at [636, 140] on div "Edit Design" at bounding box center [630, 177] width 244 height 229
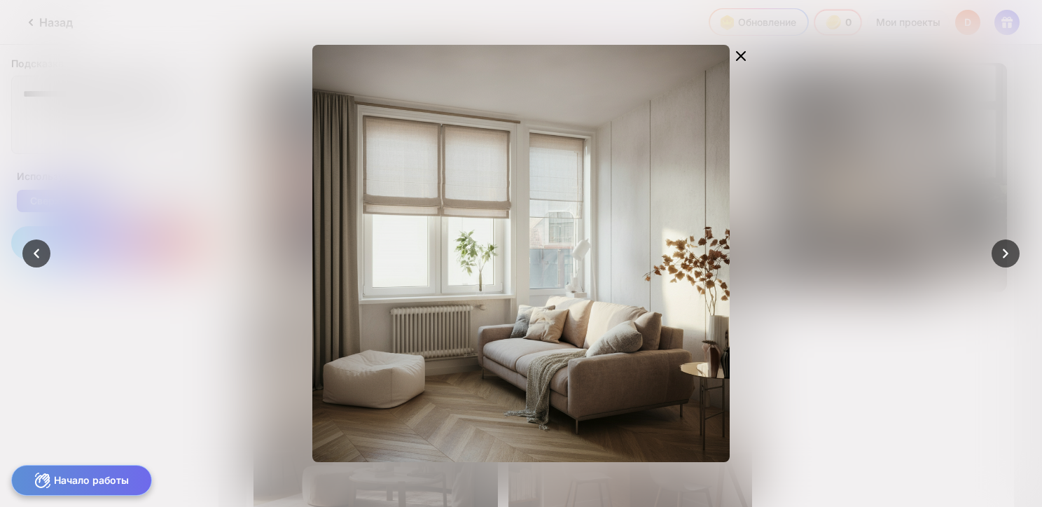
click at [861, 146] on div at bounding box center [521, 253] width 1042 height 507
